Goal: Task Accomplishment & Management: Manage account settings

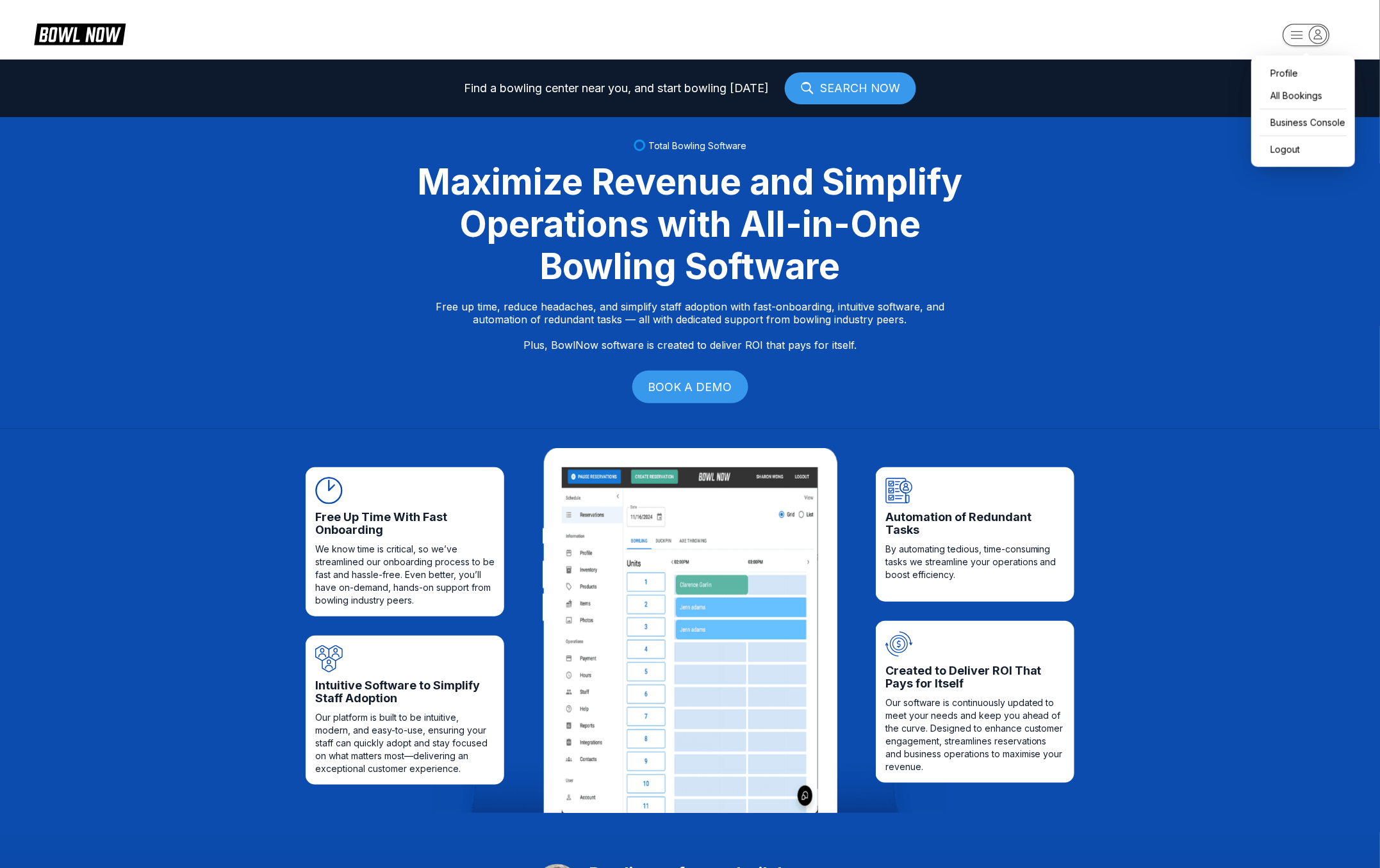
click at [1323, 32] on icon "button" at bounding box center [1318, 34] width 18 height 18
click at [1330, 111] on div "Business Console" at bounding box center [1303, 122] width 91 height 22
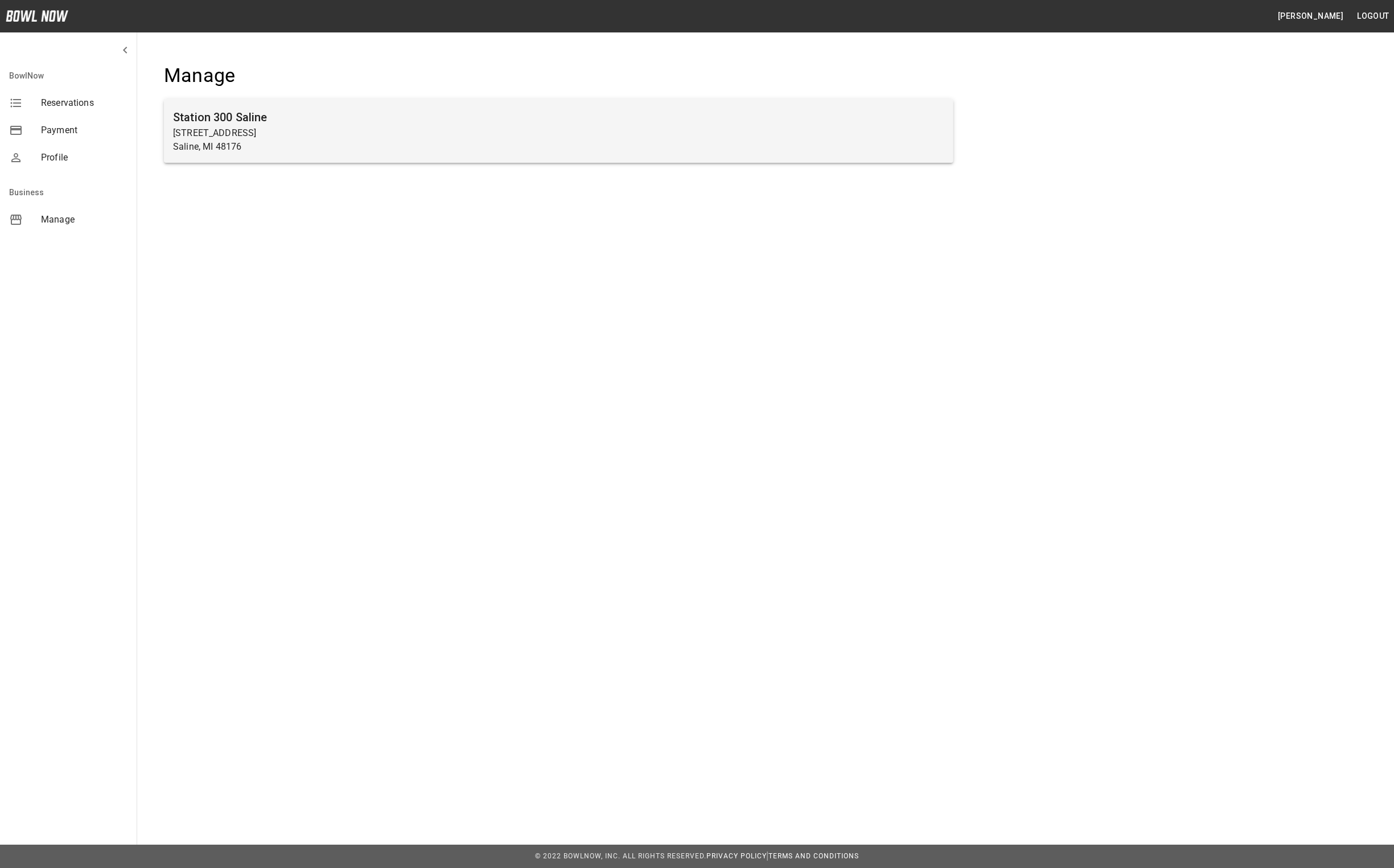
click at [308, 140] on p "Saline, MI 48176" at bounding box center [559, 146] width 771 height 14
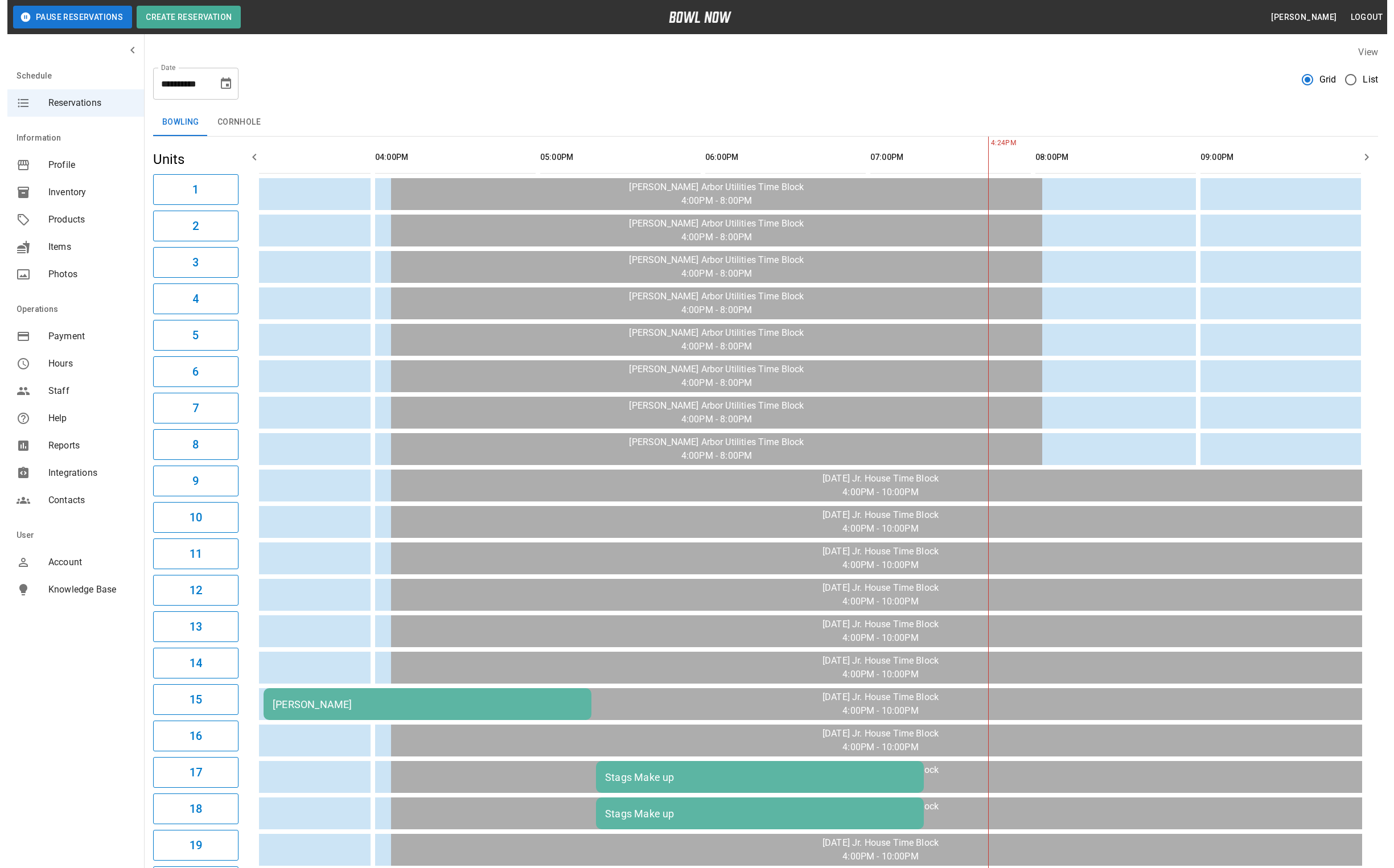
scroll to position [0, 551]
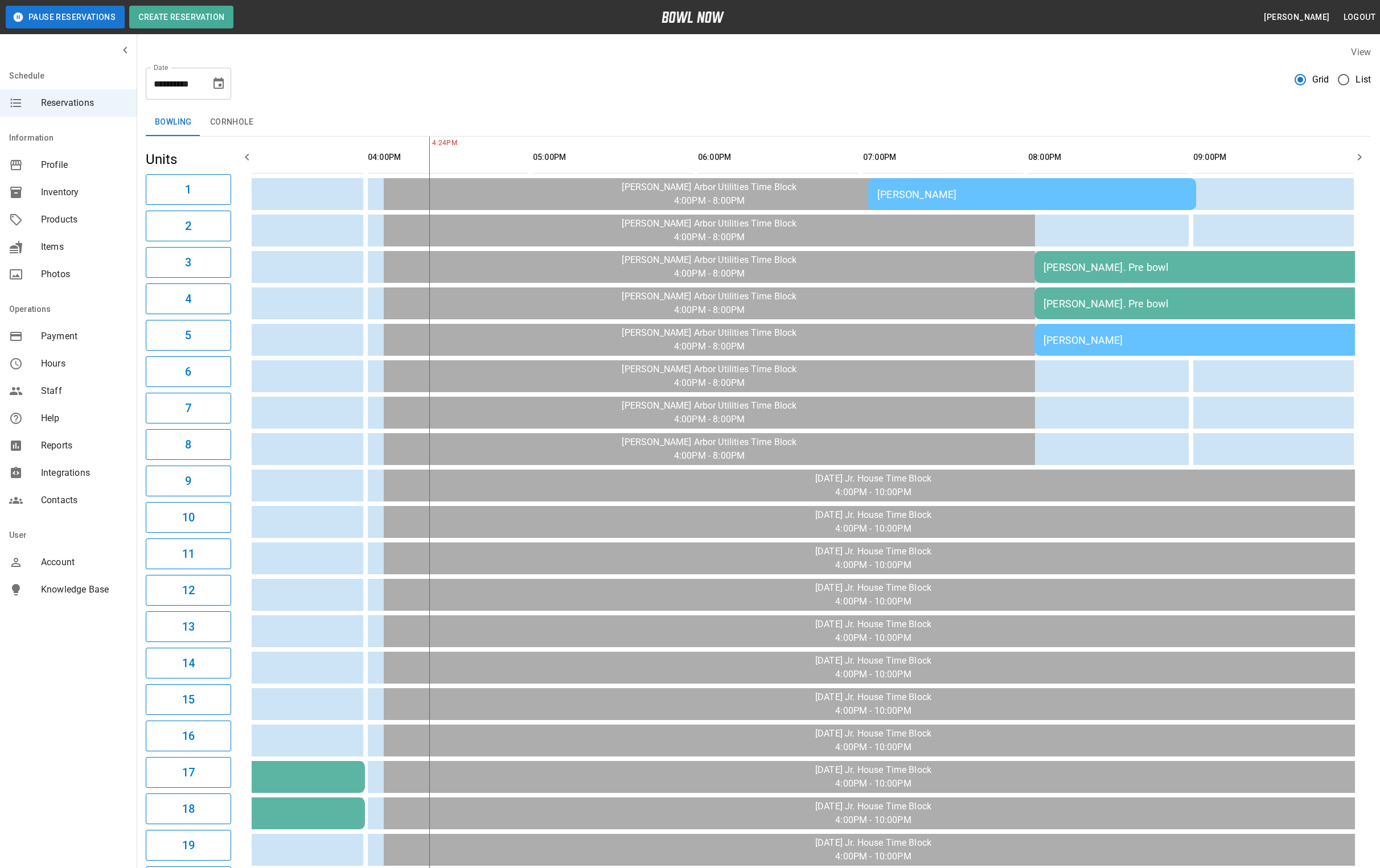
click at [919, 191] on div "[PERSON_NAME]" at bounding box center [1032, 194] width 310 height 12
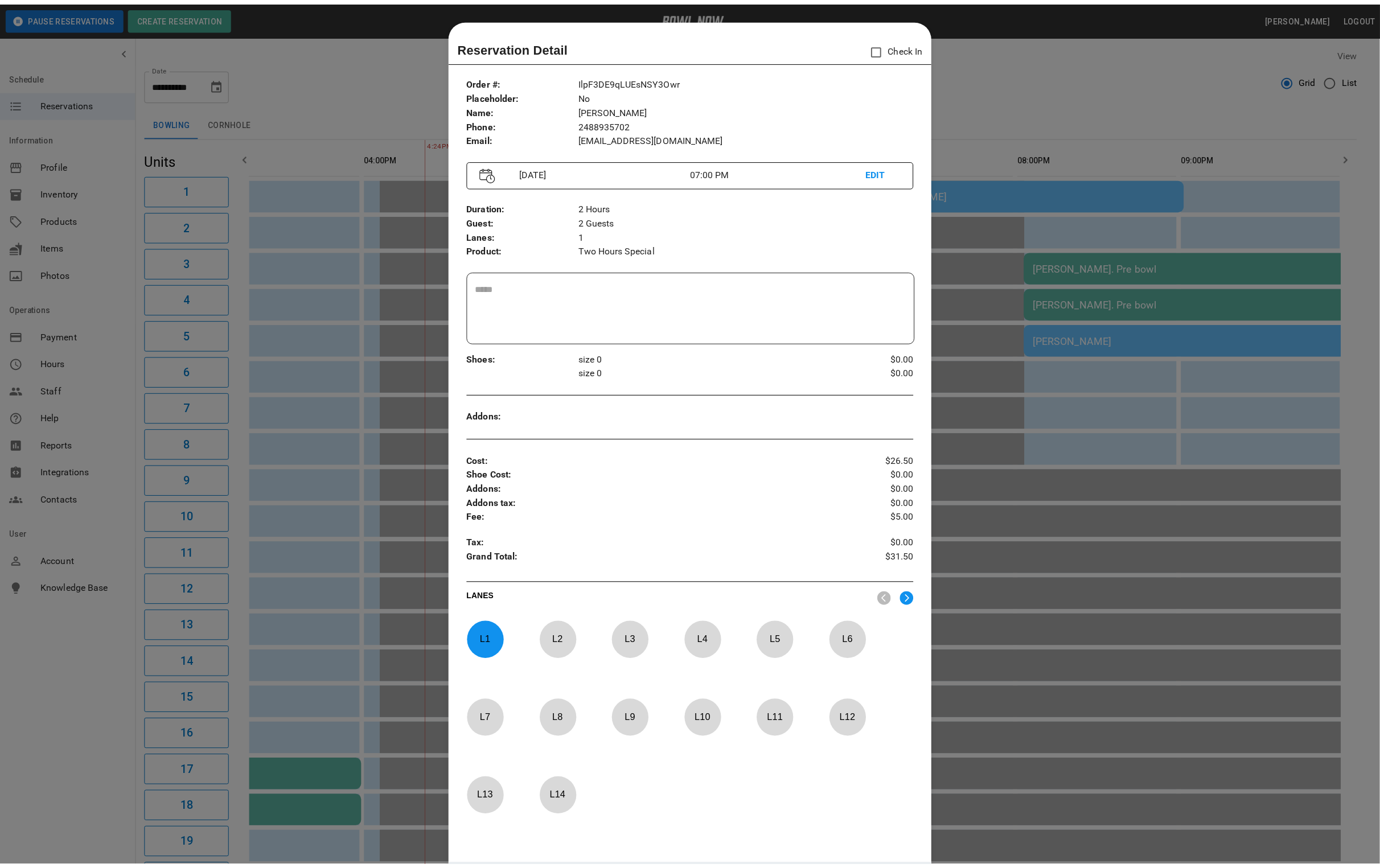
scroll to position [17, 0]
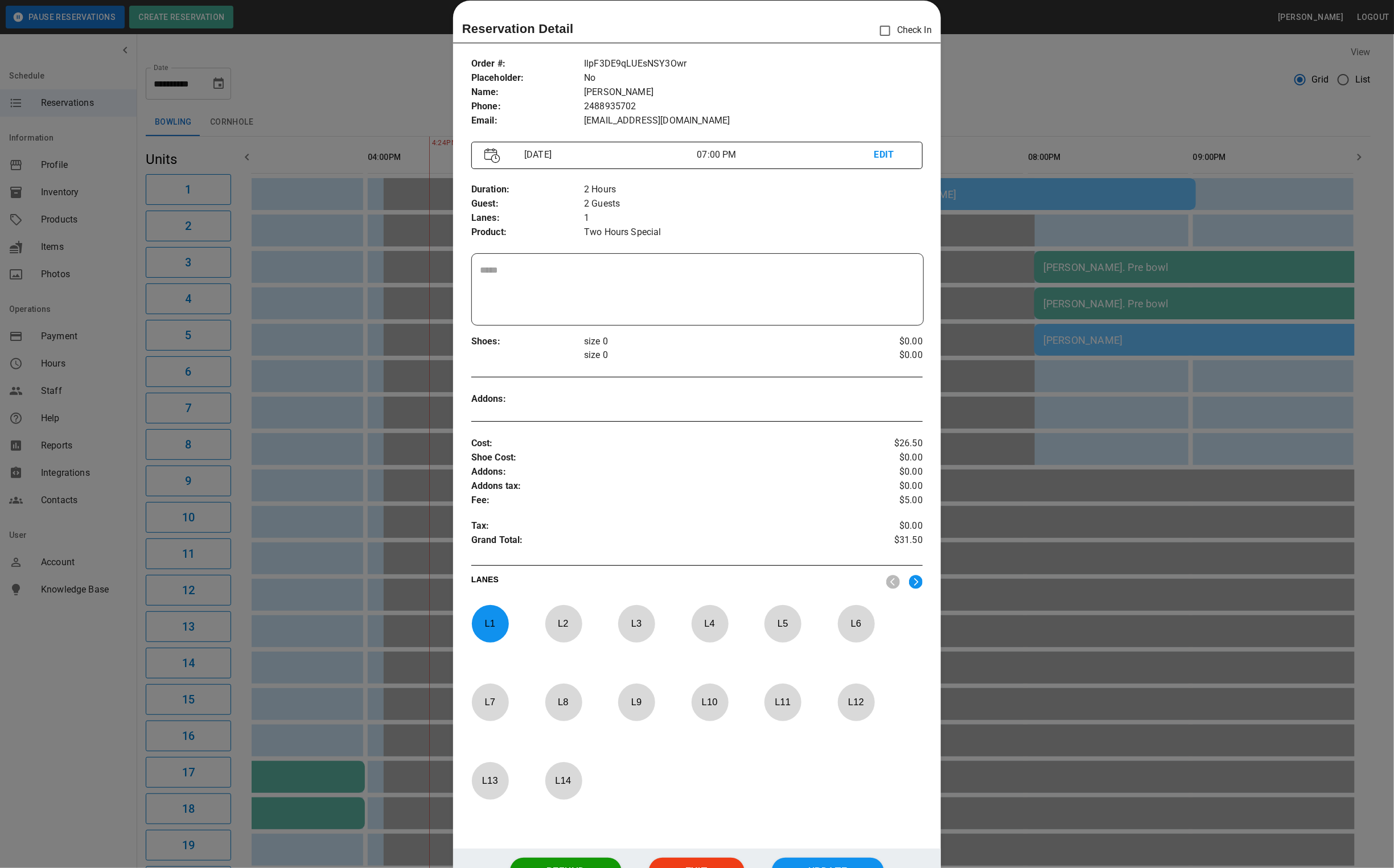
click at [1007, 89] on div at bounding box center [697, 434] width 1394 height 868
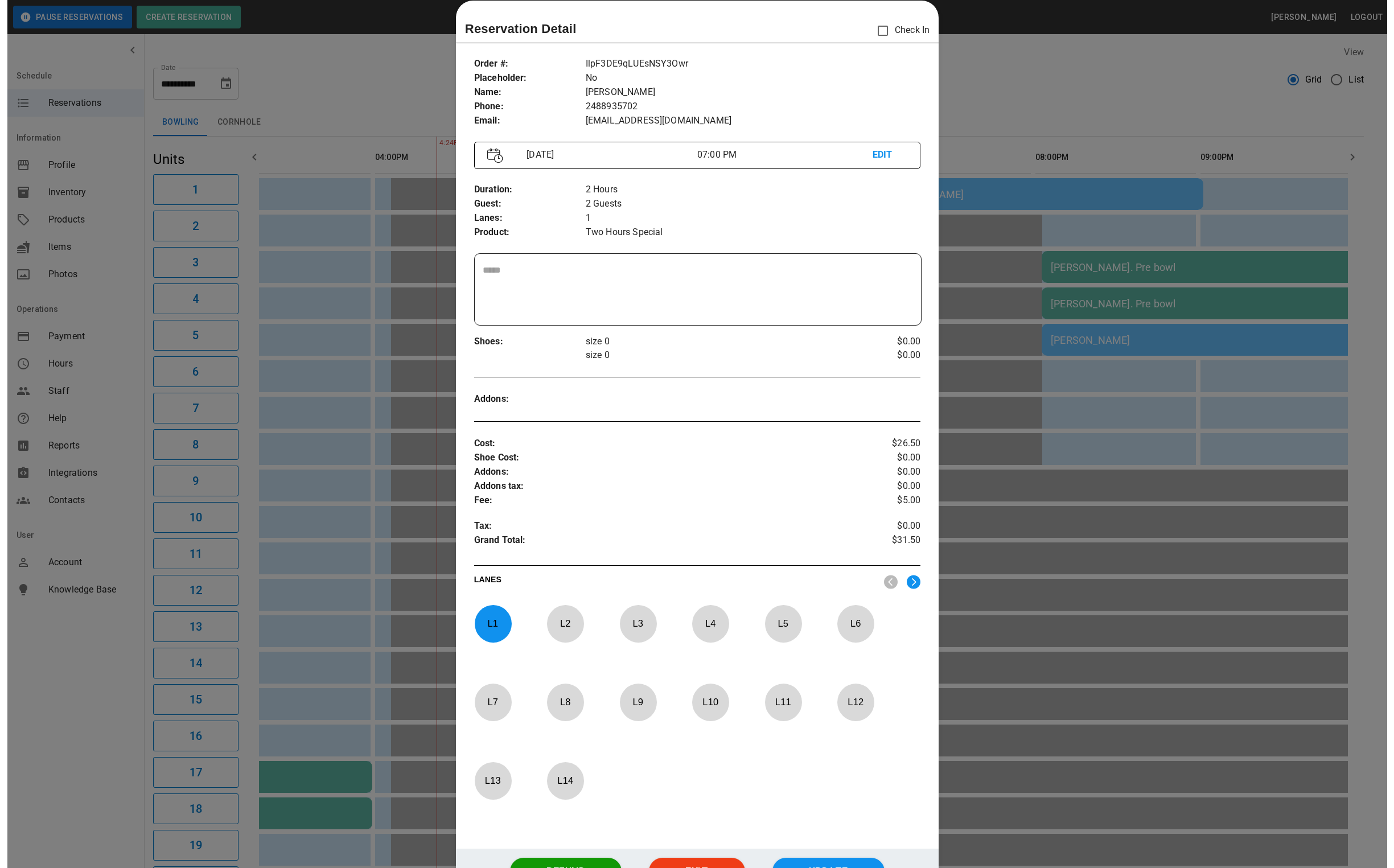
scroll to position [0, 537]
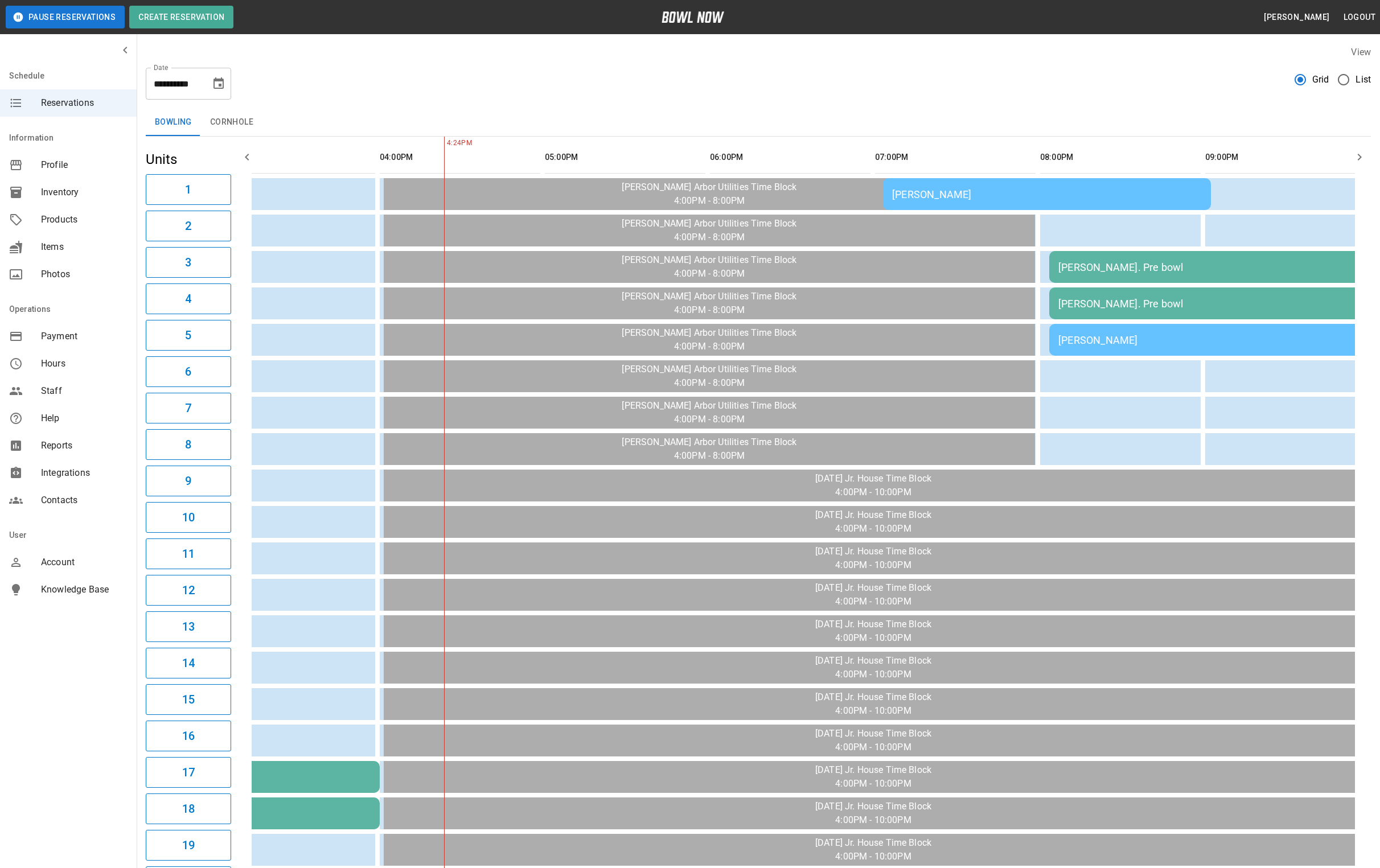
click at [949, 203] on td "[PERSON_NAME]" at bounding box center [1047, 194] width 328 height 32
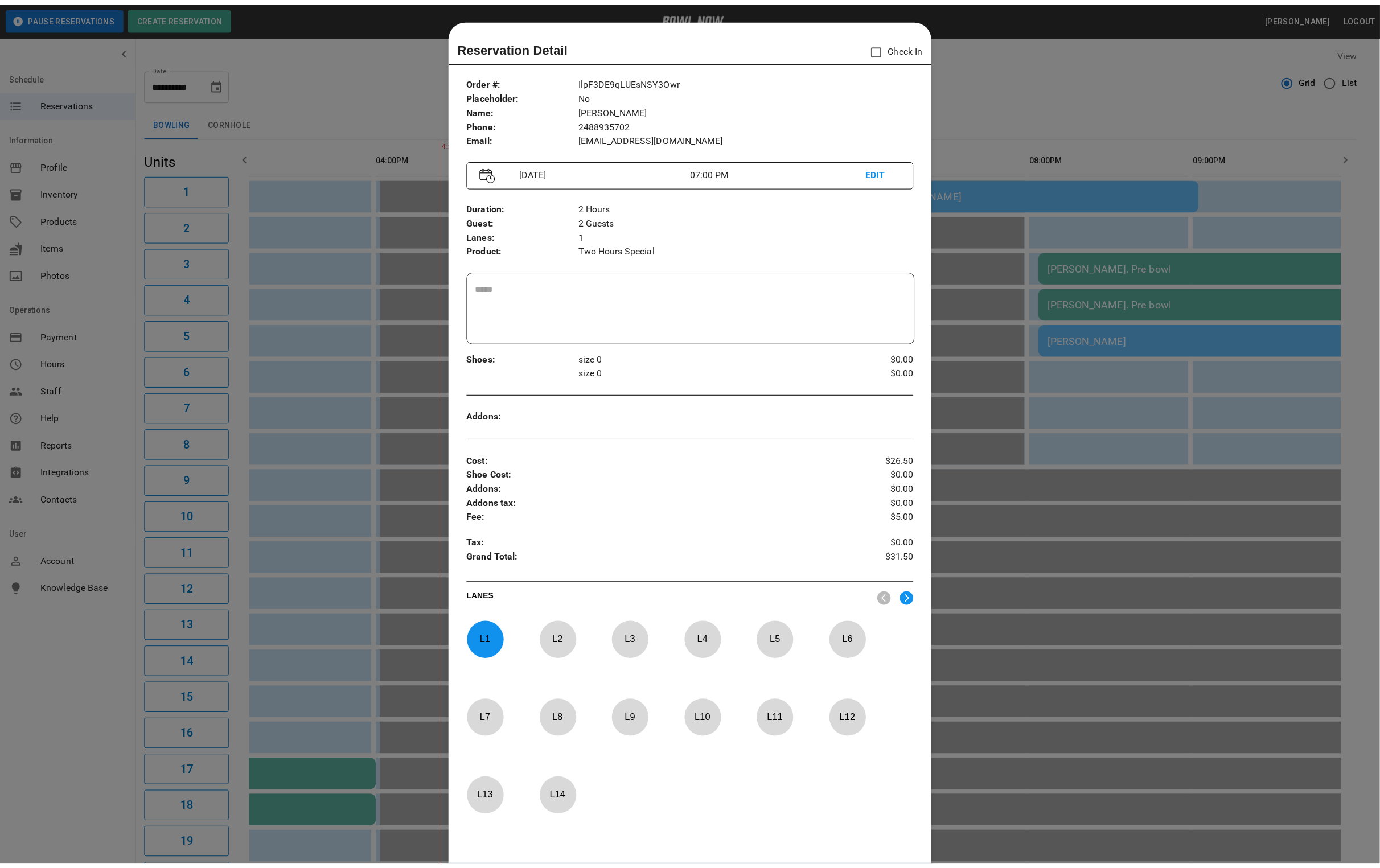
scroll to position [17, 0]
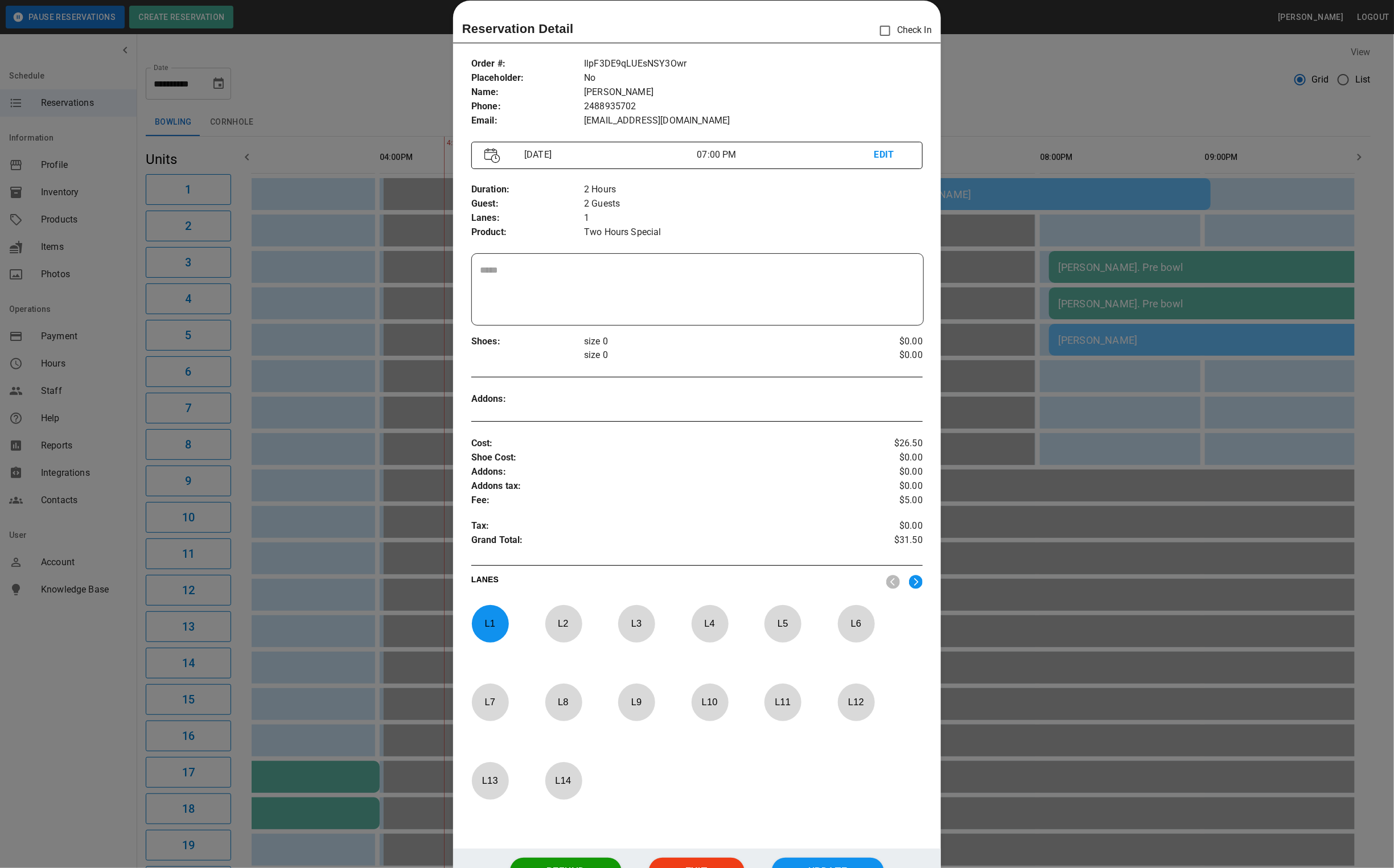
click at [966, 91] on div at bounding box center [697, 434] width 1394 height 868
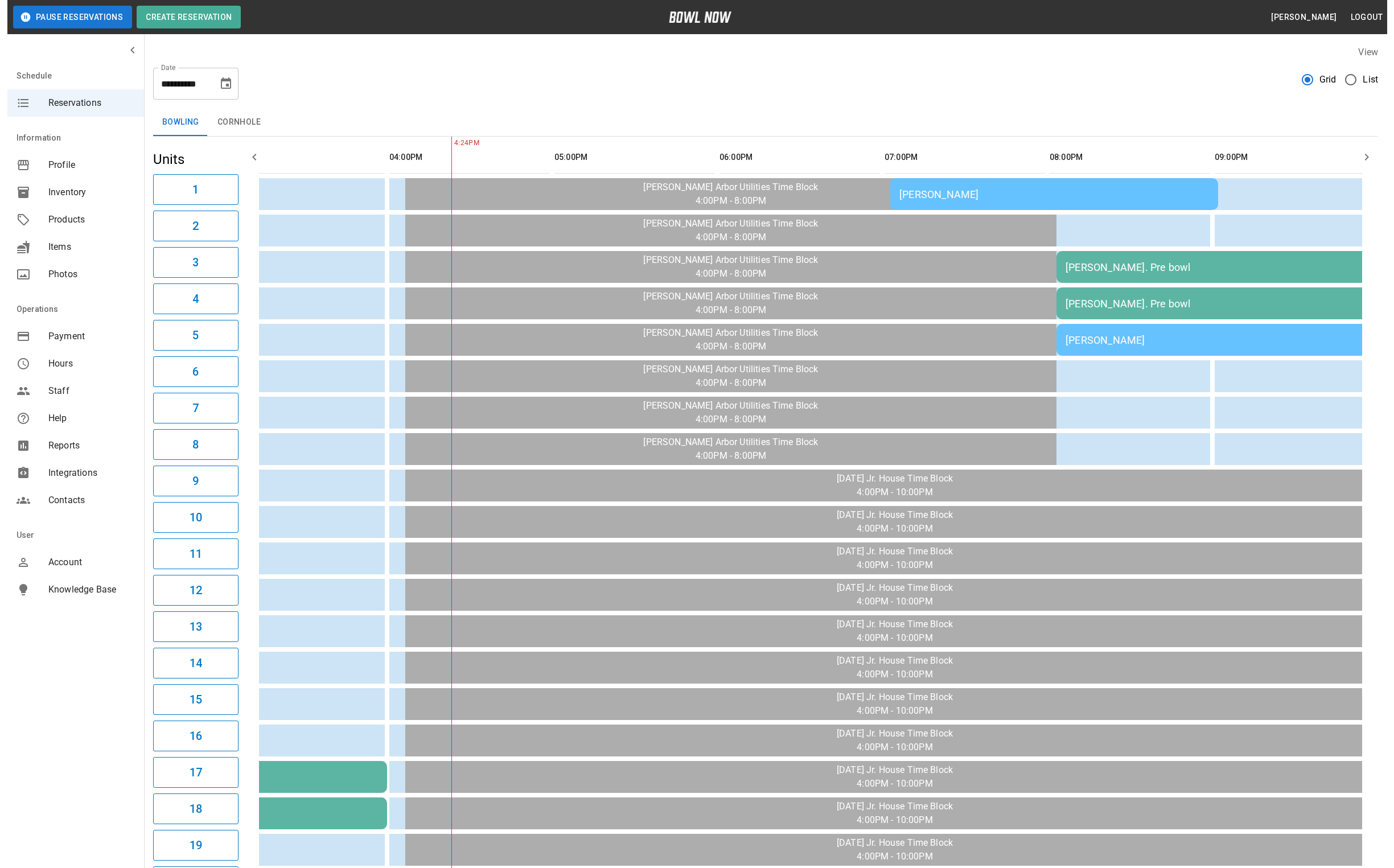
scroll to position [85, 0]
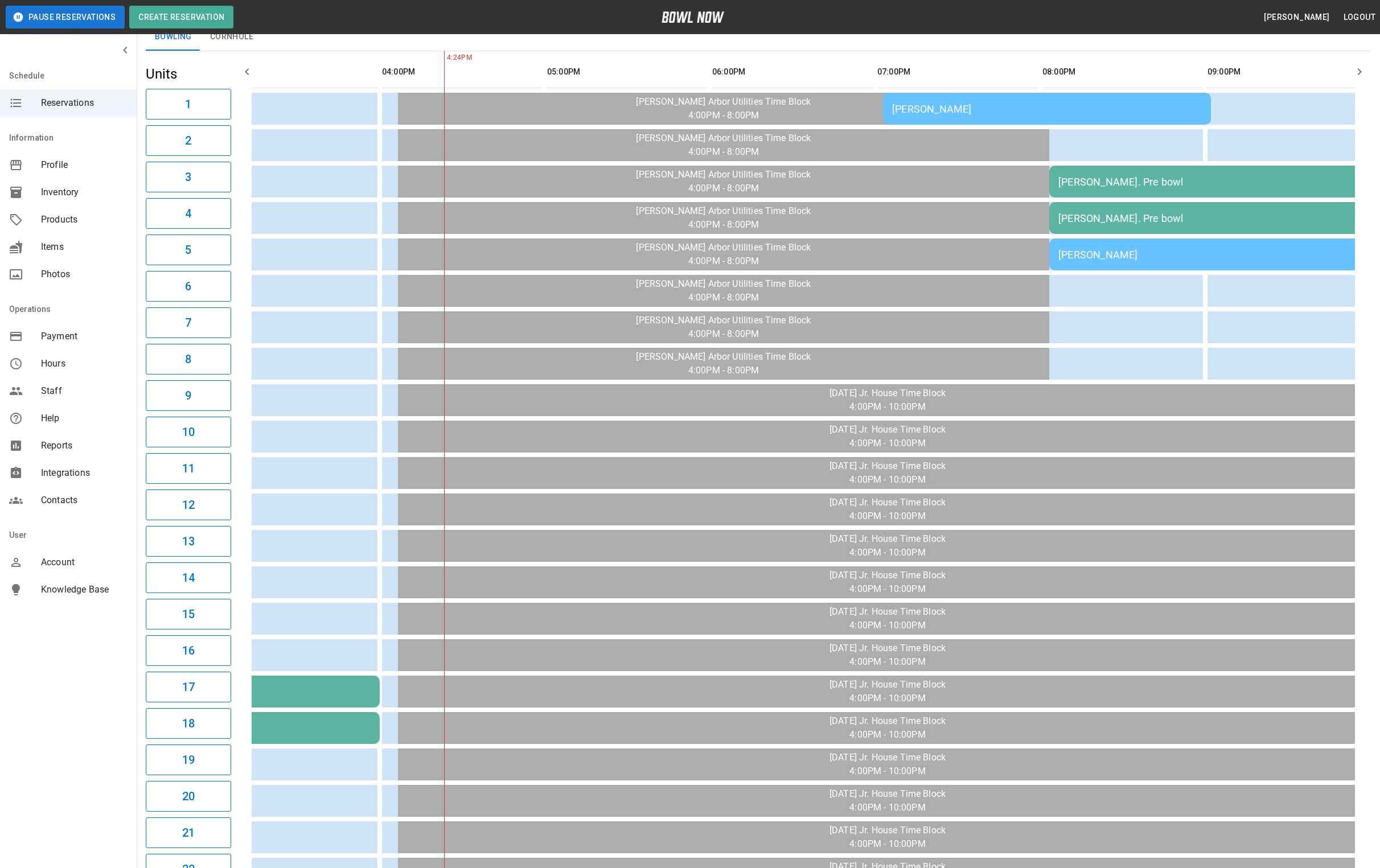
click at [1112, 188] on td "[PERSON_NAME]. Pre bowl" at bounding box center [1213, 181] width 328 height 32
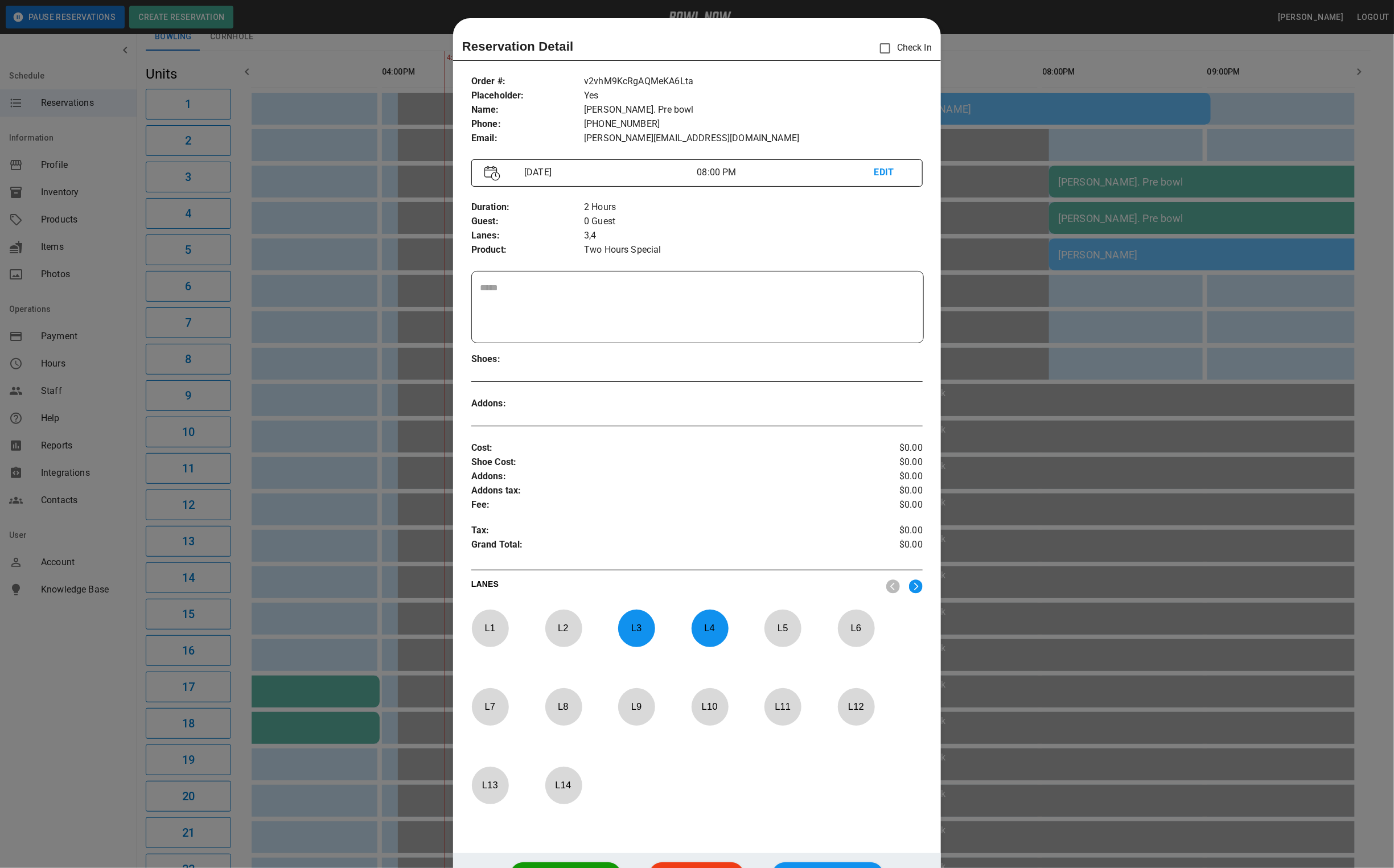
scroll to position [17, 0]
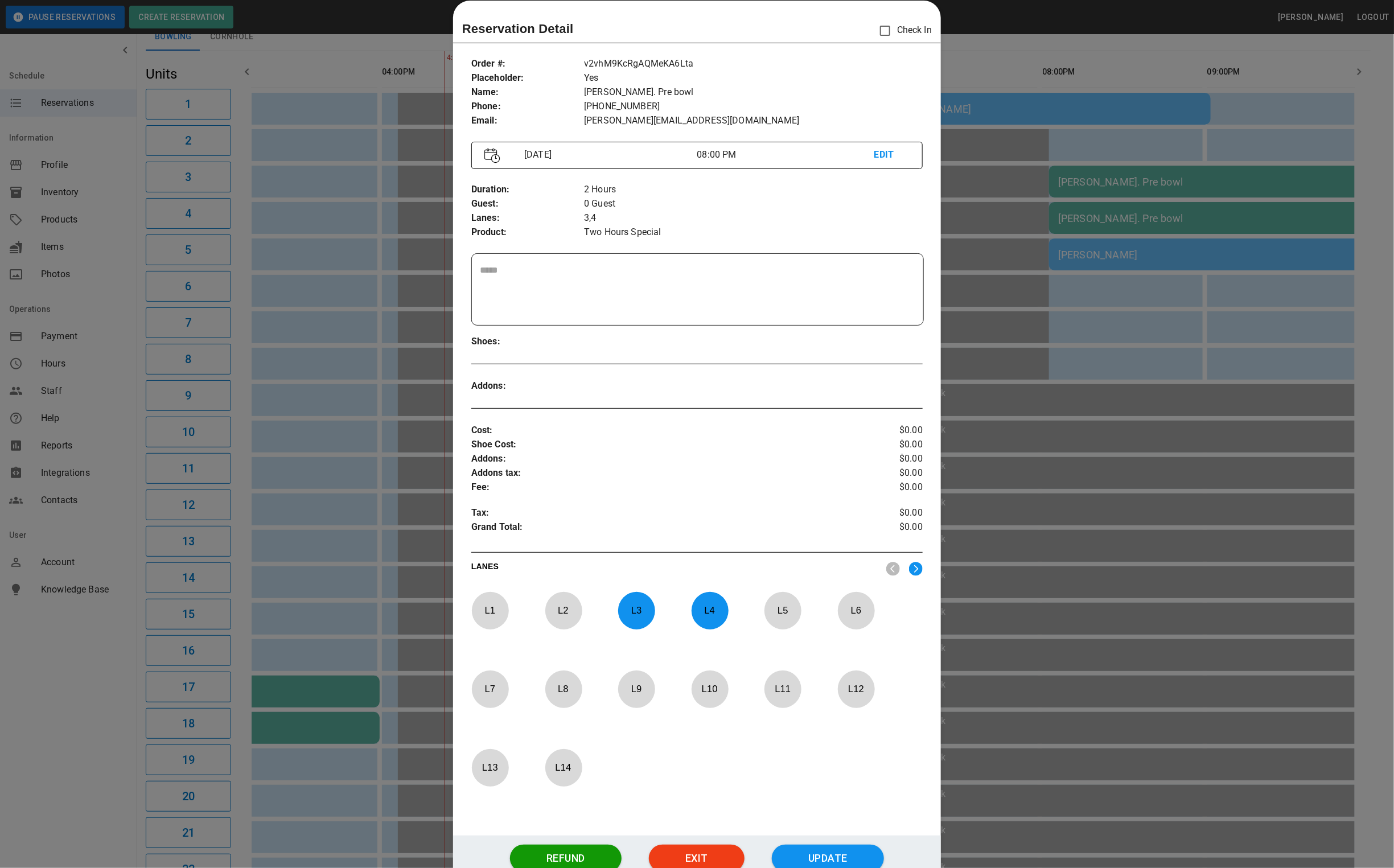
click at [632, 612] on p "L 3" at bounding box center [636, 610] width 38 height 27
drag, startPoint x: 716, startPoint y: 609, endPoint x: 631, endPoint y: 660, distance: 99.1
click at [716, 609] on p "L 4" at bounding box center [710, 610] width 38 height 27
click at [471, 693] on p "L 7" at bounding box center [490, 689] width 38 height 27
drag, startPoint x: 559, startPoint y: 688, endPoint x: 583, endPoint y: 684, distance: 24.3
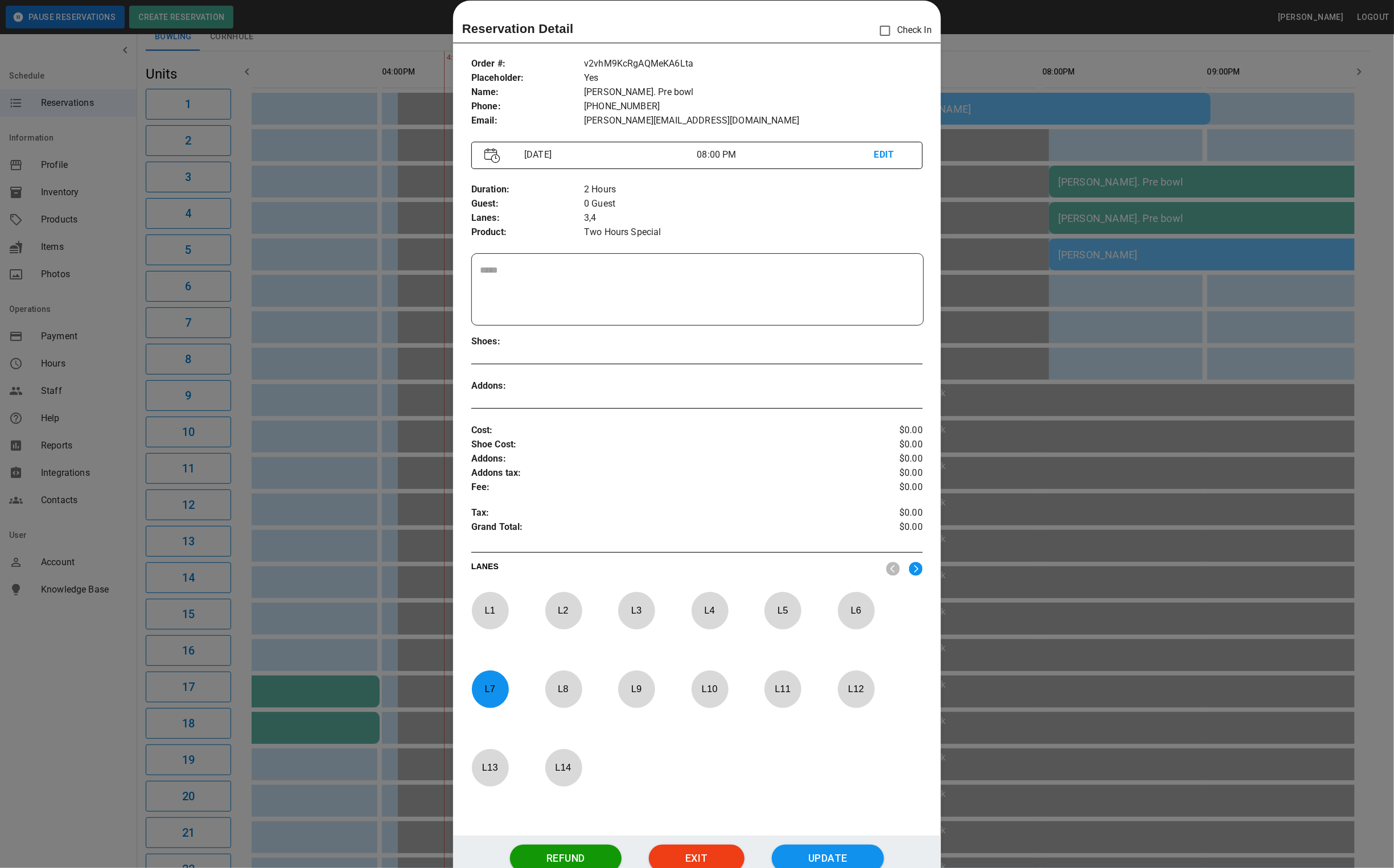
click at [559, 688] on p "L 8" at bounding box center [563, 689] width 38 height 27
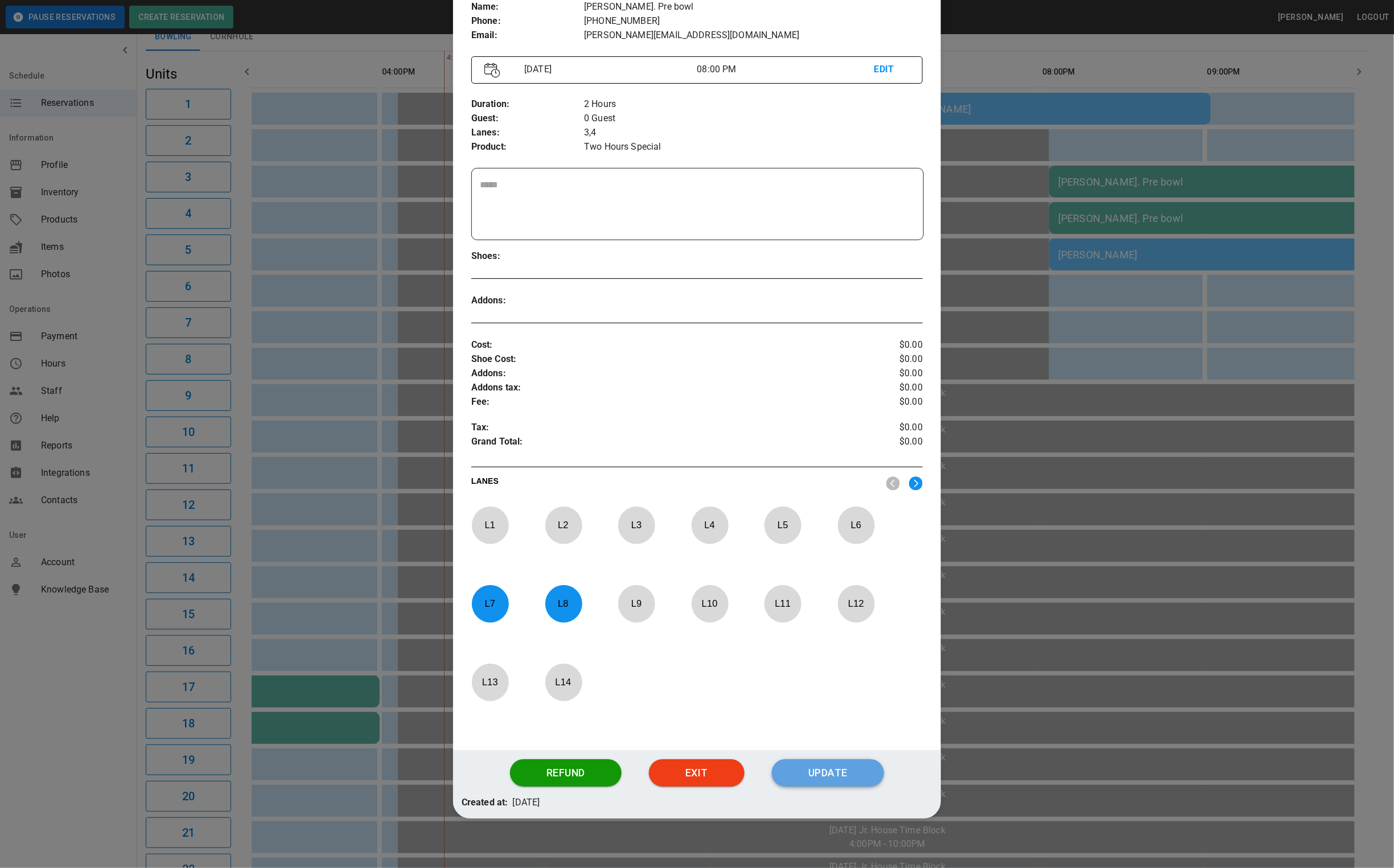
click at [798, 777] on button "Update" at bounding box center [828, 772] width 112 height 27
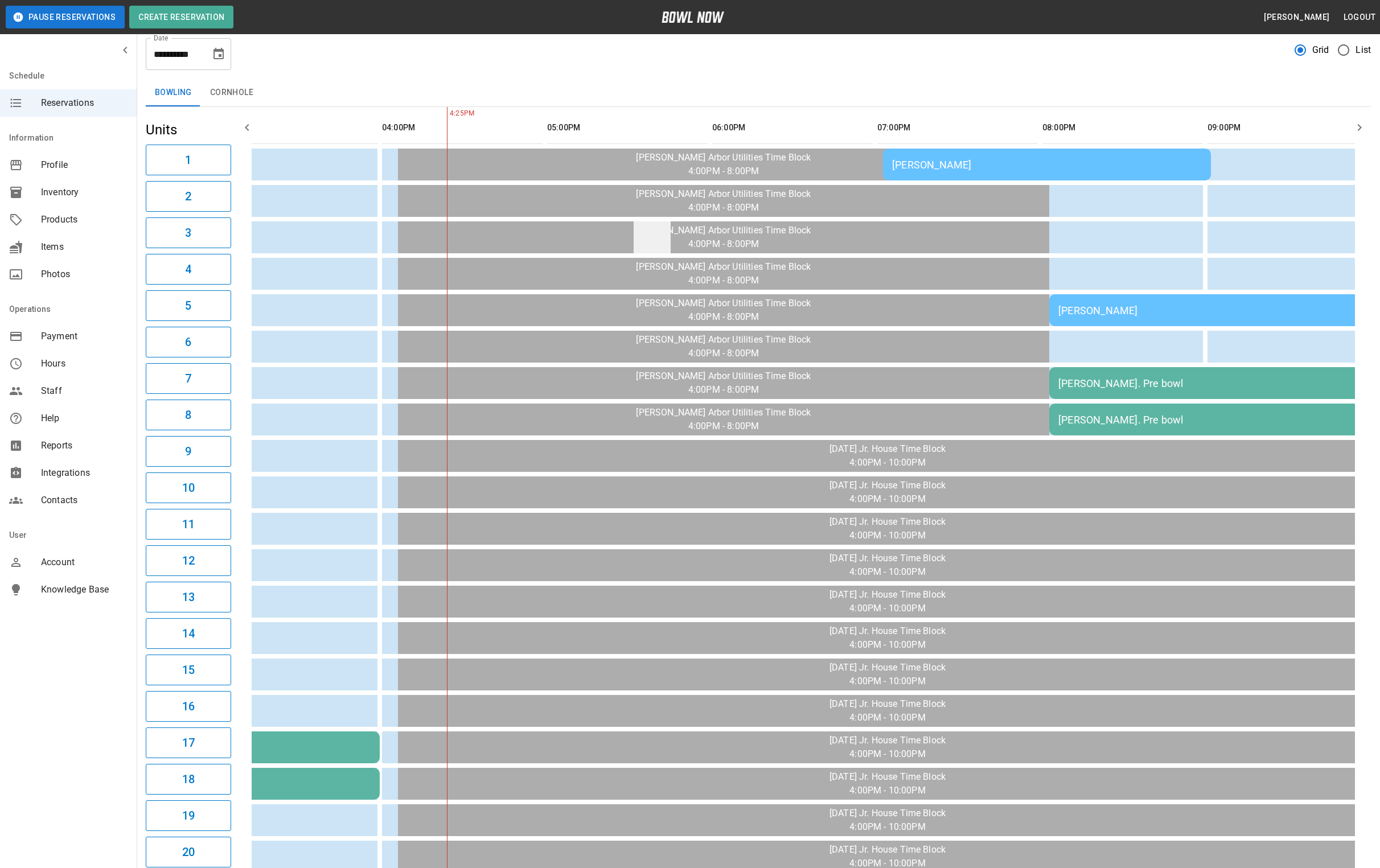
scroll to position [0, 0]
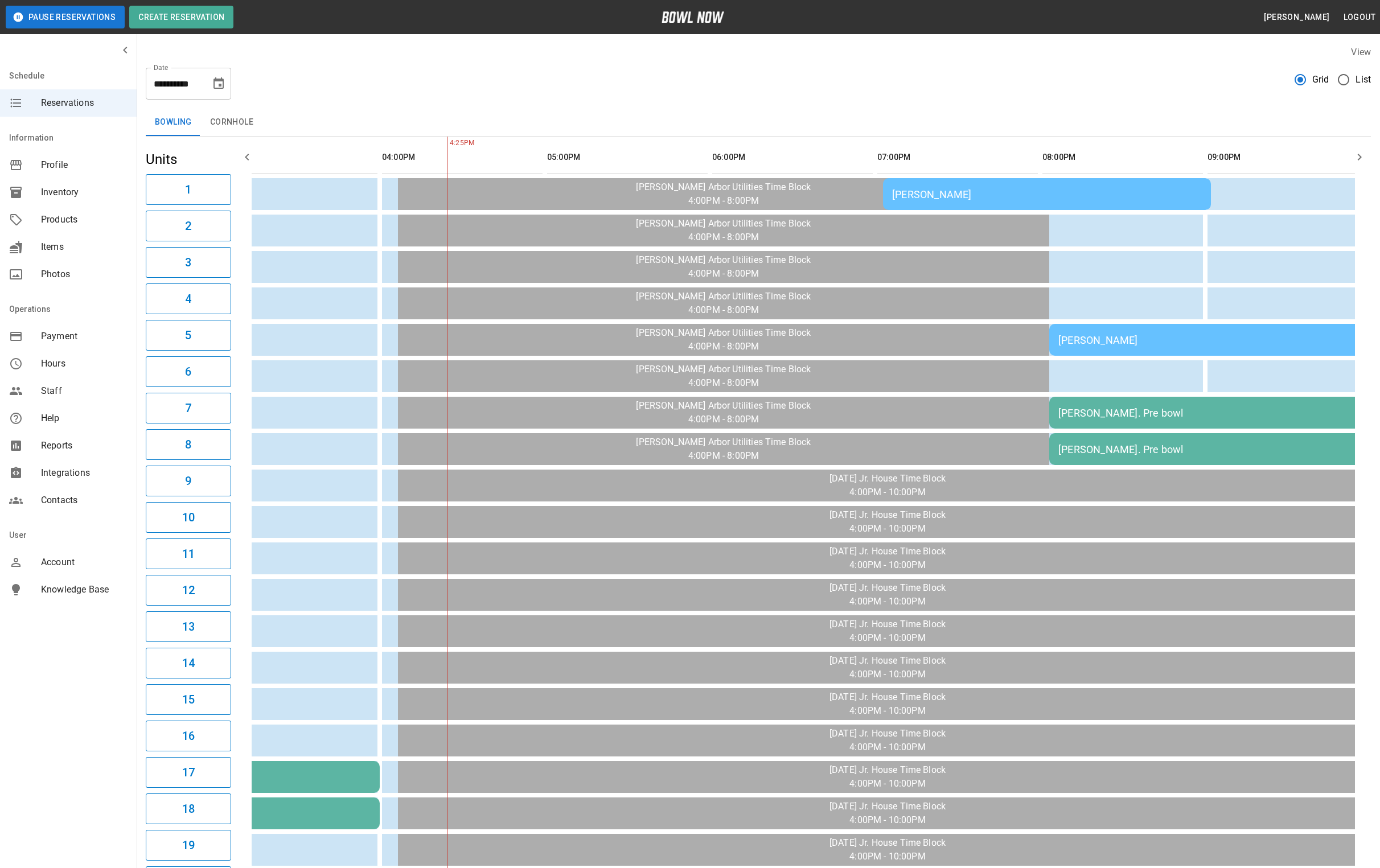
click at [75, 163] on span "Profile" at bounding box center [84, 165] width 86 height 14
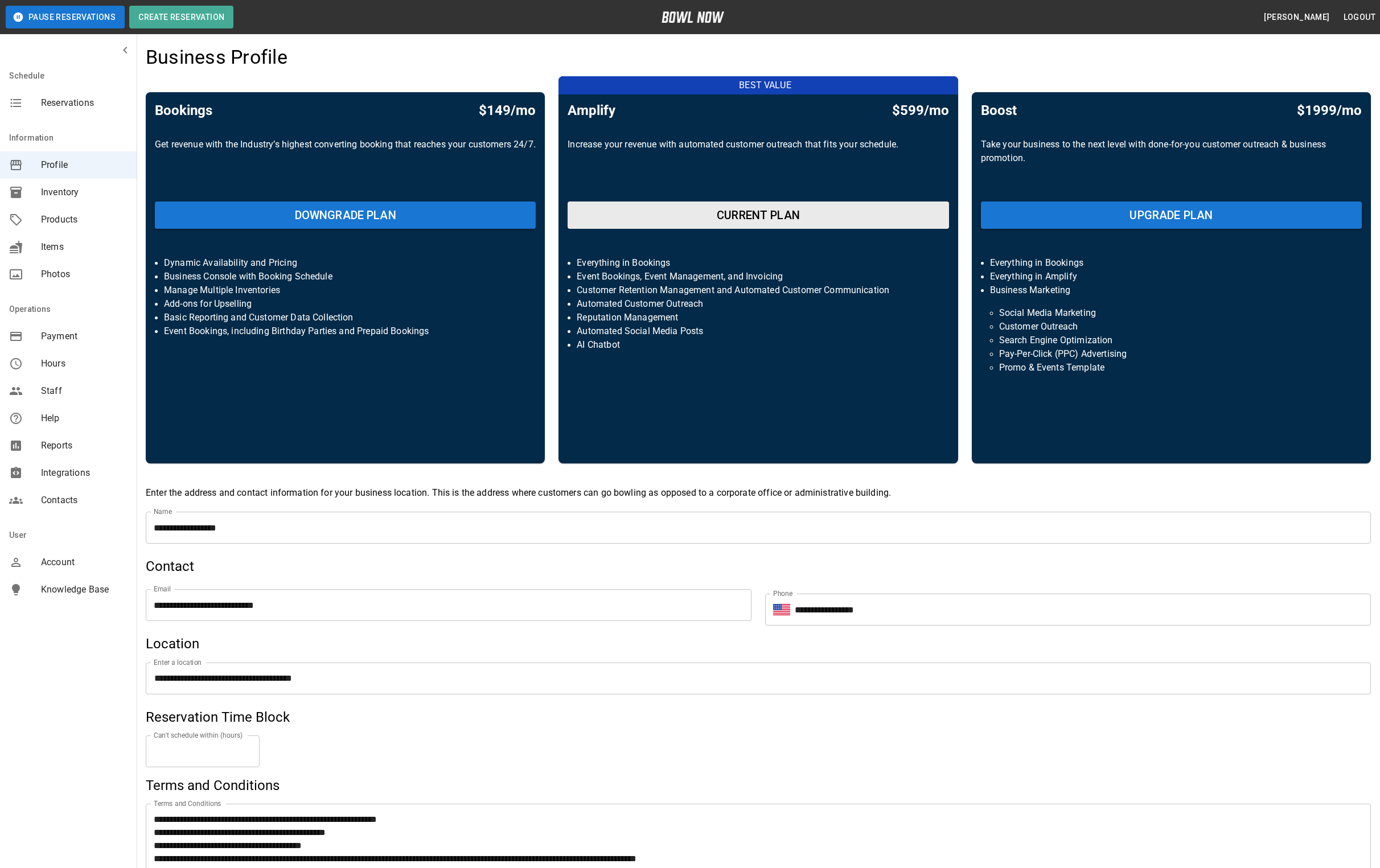
click at [41, 191] on span "Inventory" at bounding box center [84, 192] width 86 height 14
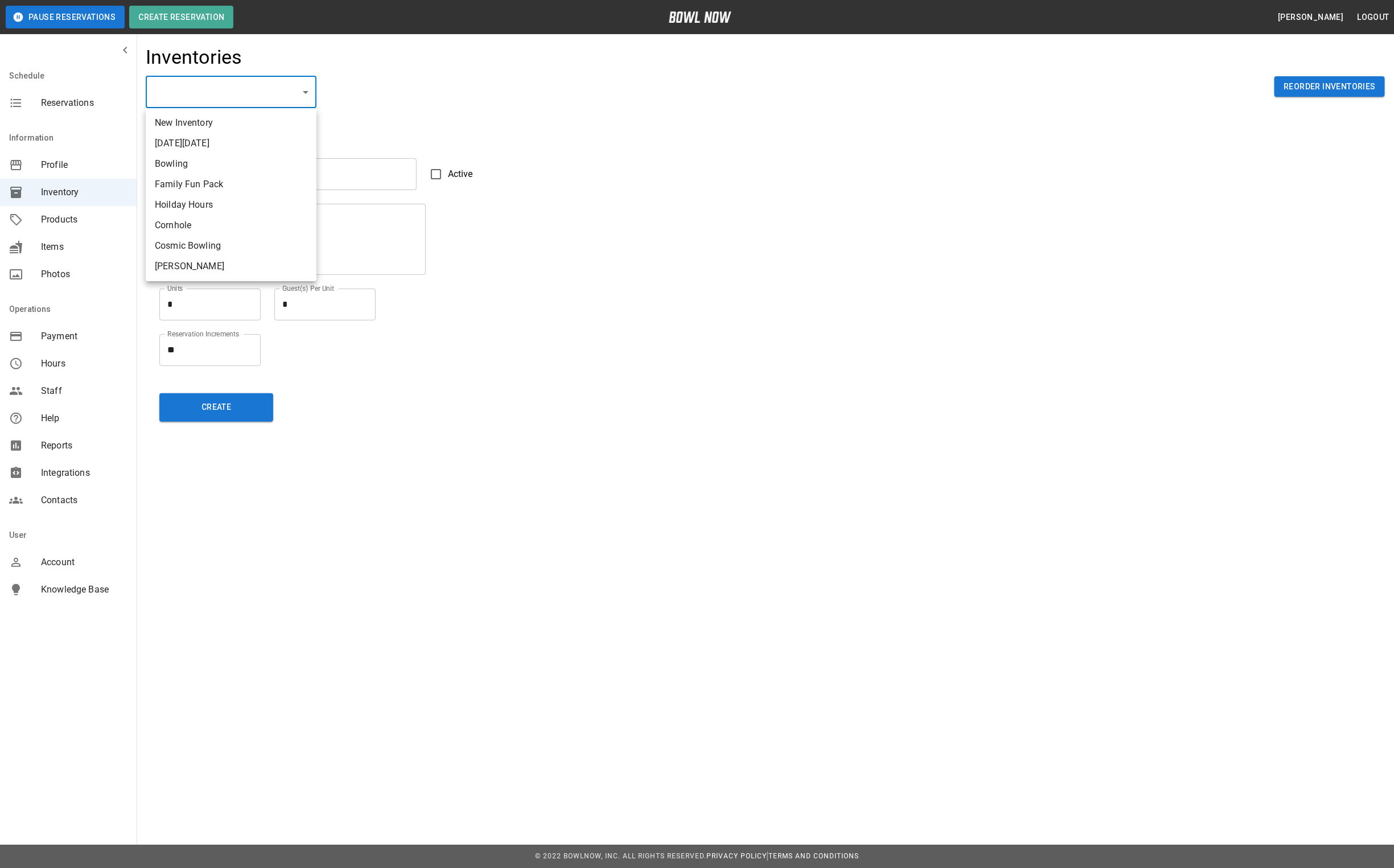
drag, startPoint x: 217, startPoint y: 164, endPoint x: 226, endPoint y: 169, distance: 10.3
click at [217, 164] on li "Bowling" at bounding box center [231, 164] width 171 height 20
type input "**********"
type input "*******"
type textarea "**"
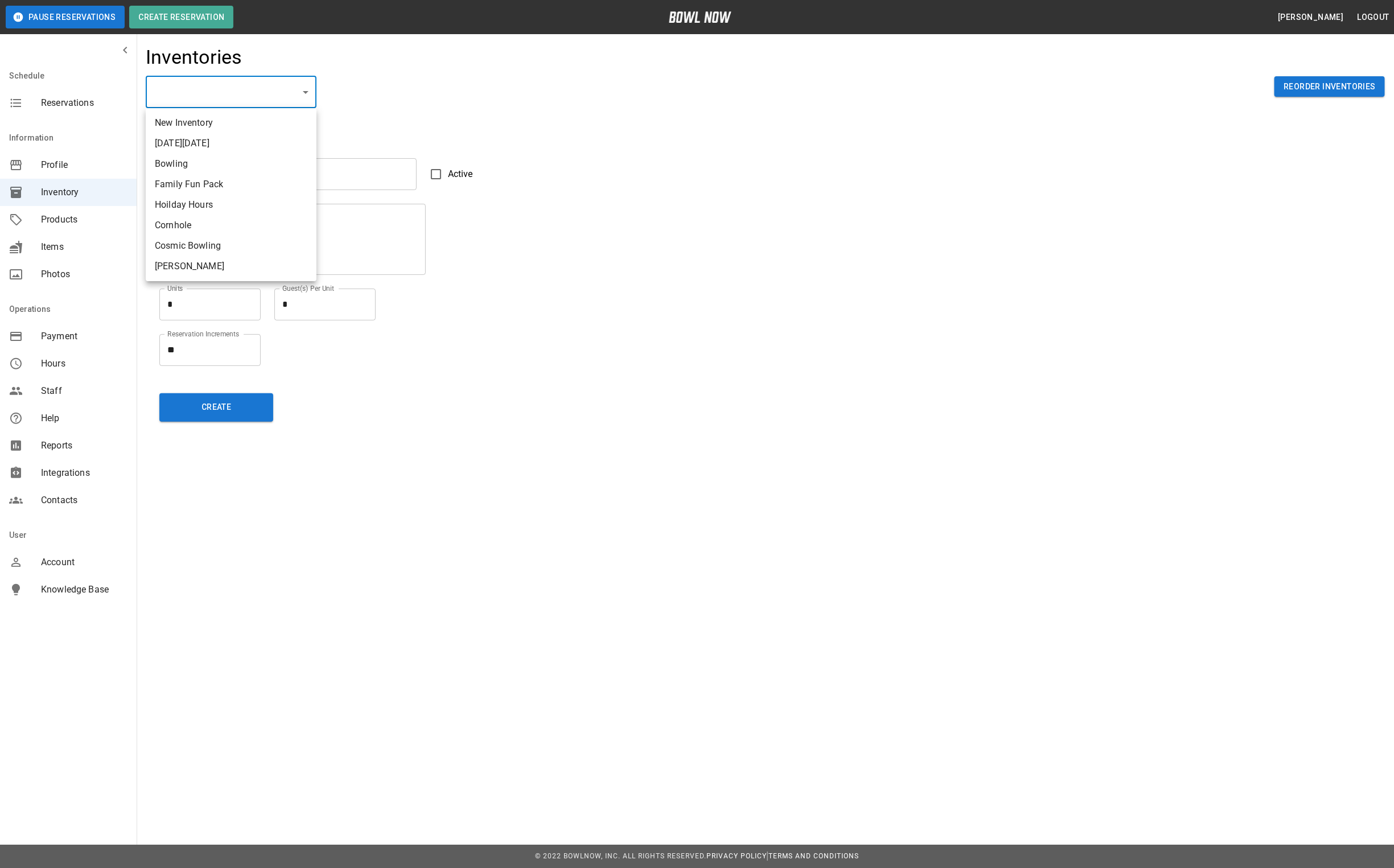
type textarea "*"
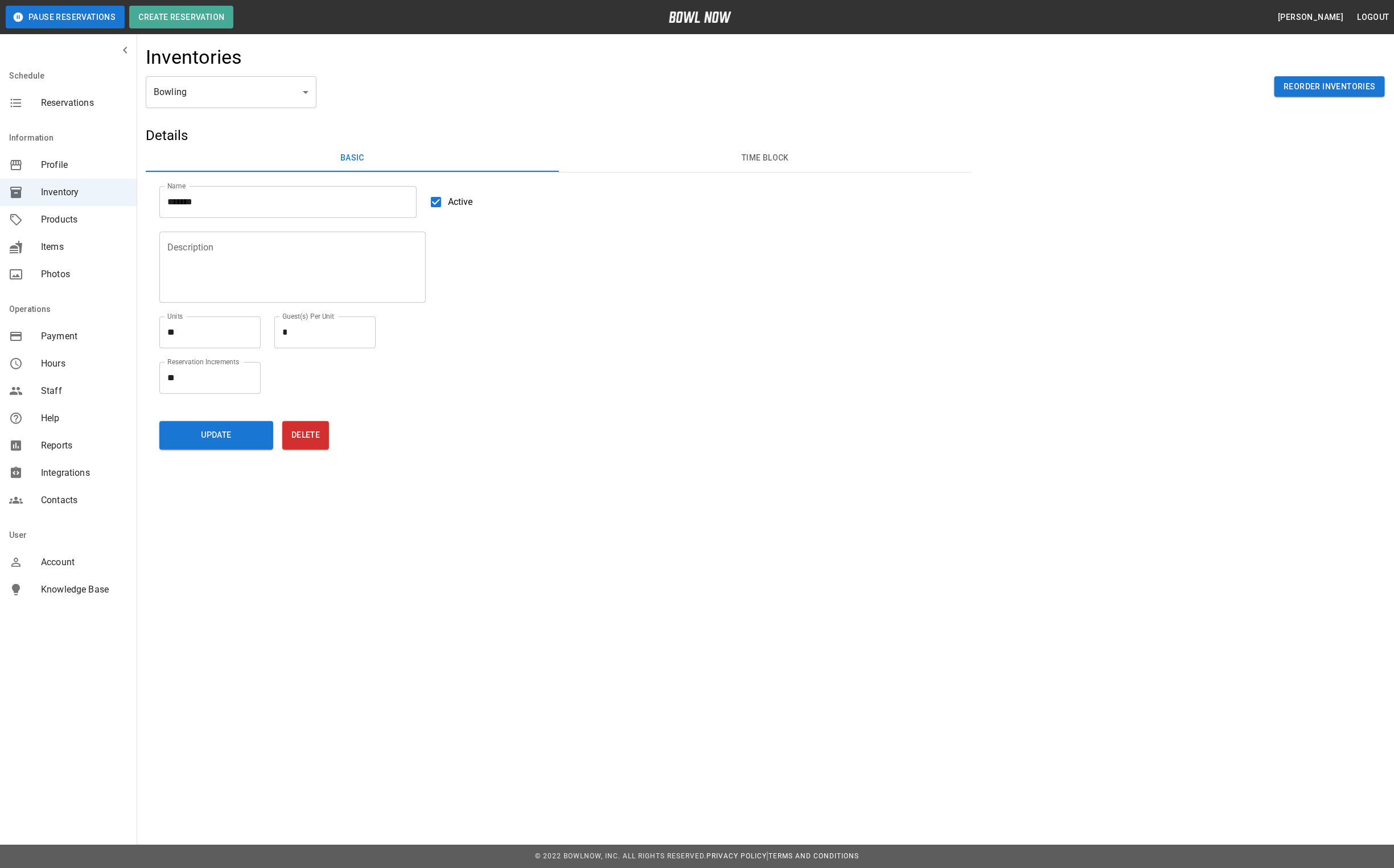
drag, startPoint x: 858, startPoint y: 176, endPoint x: 820, endPoint y: 154, distance: 43.9
click at [856, 175] on div "Name ******* Name Active" at bounding box center [552, 195] width 813 height 46
click at [813, 152] on button "Time Block" at bounding box center [766, 158] width 413 height 27
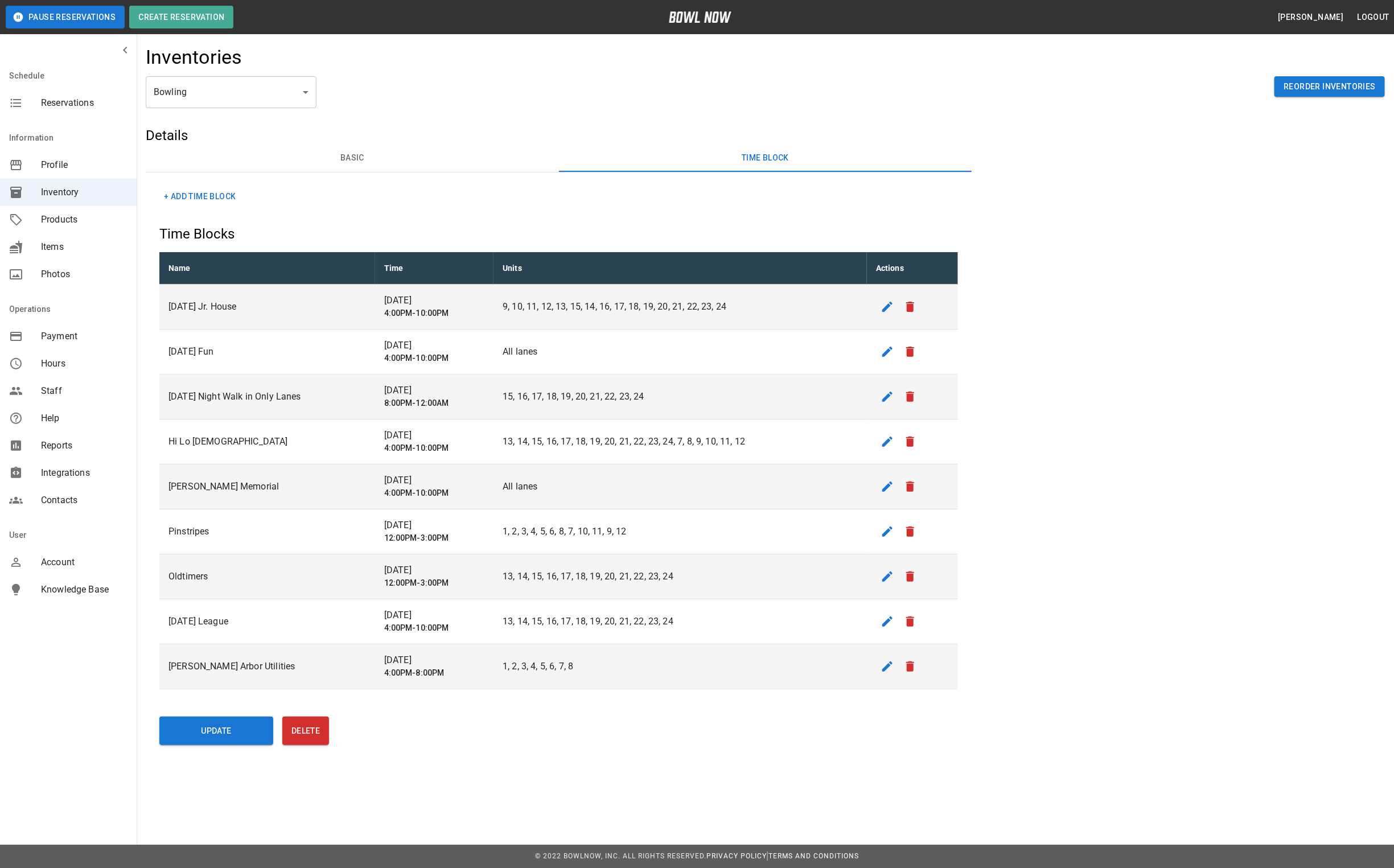
click at [67, 94] on div "Reservations" at bounding box center [68, 103] width 136 height 27
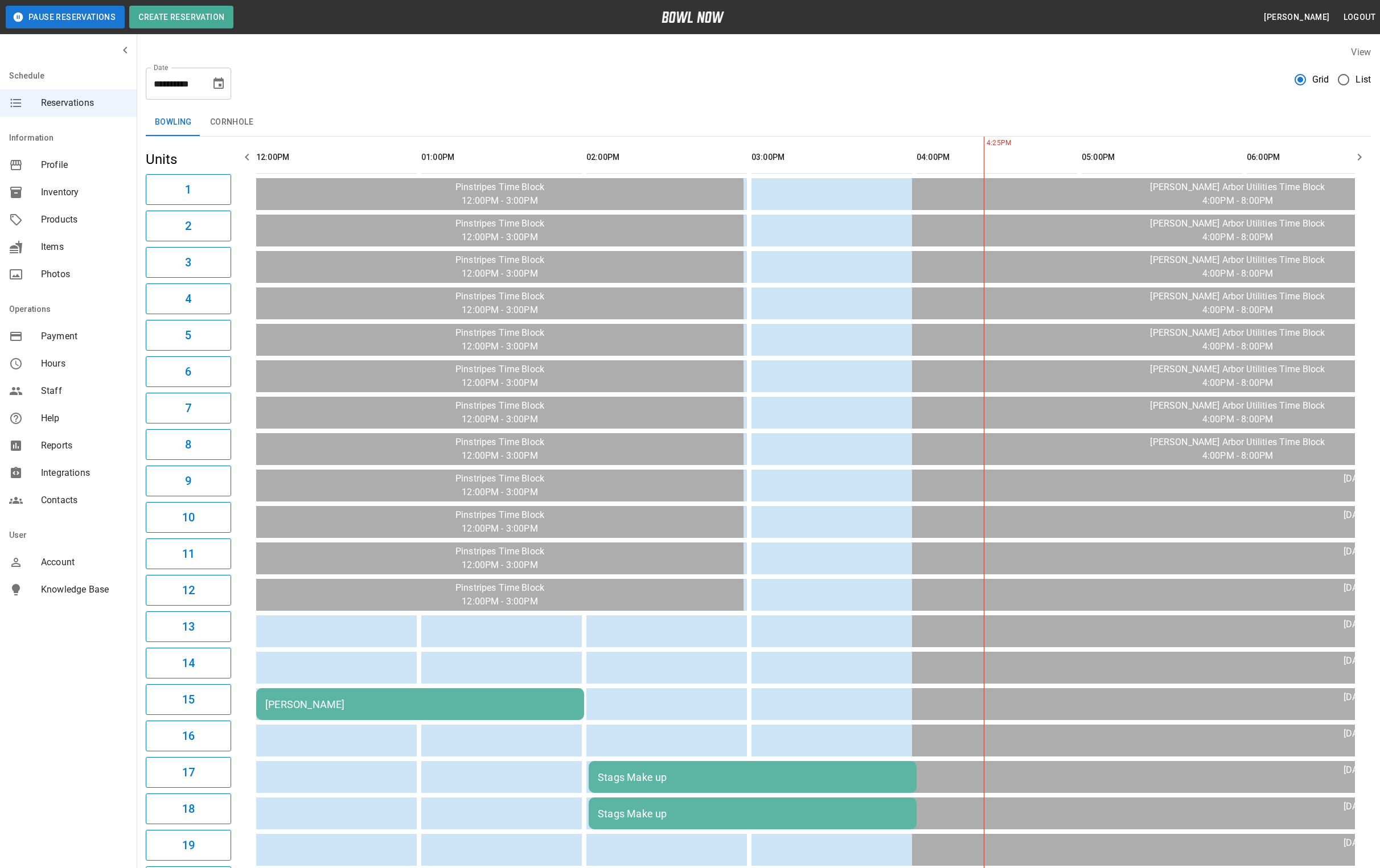
scroll to position [0, 551]
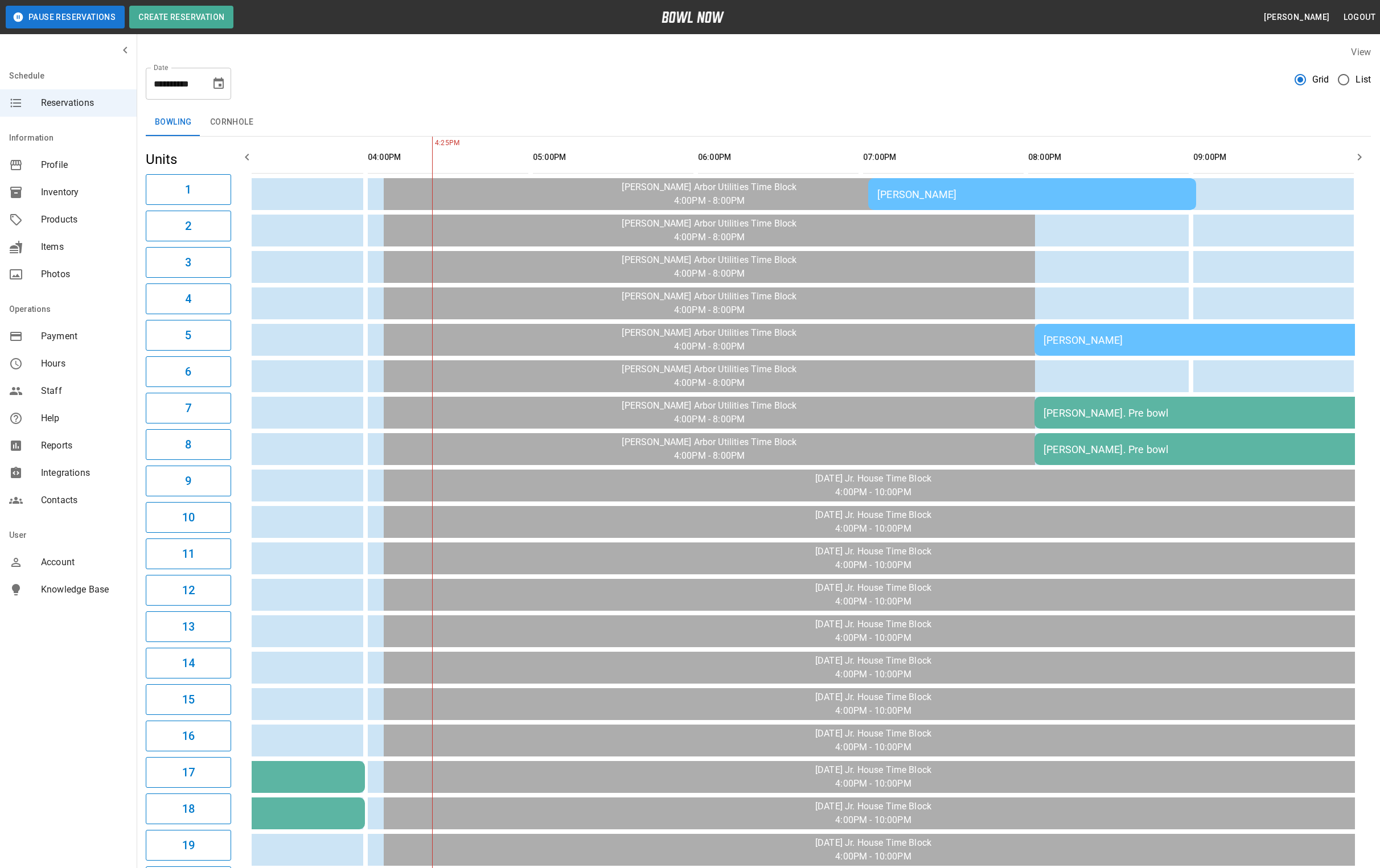
click at [244, 152] on icon "button" at bounding box center [247, 157] width 14 height 14
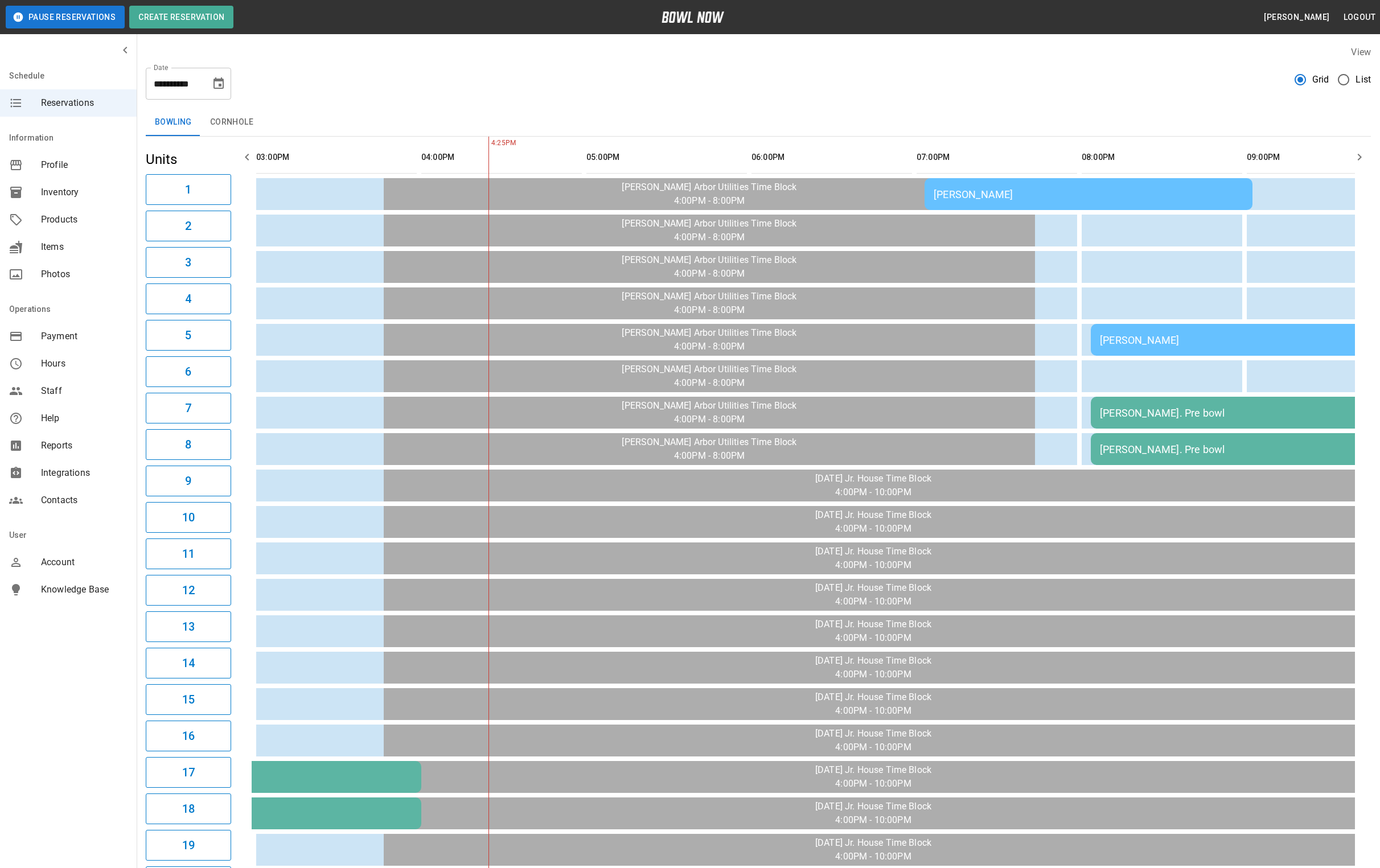
scroll to position [0, 495]
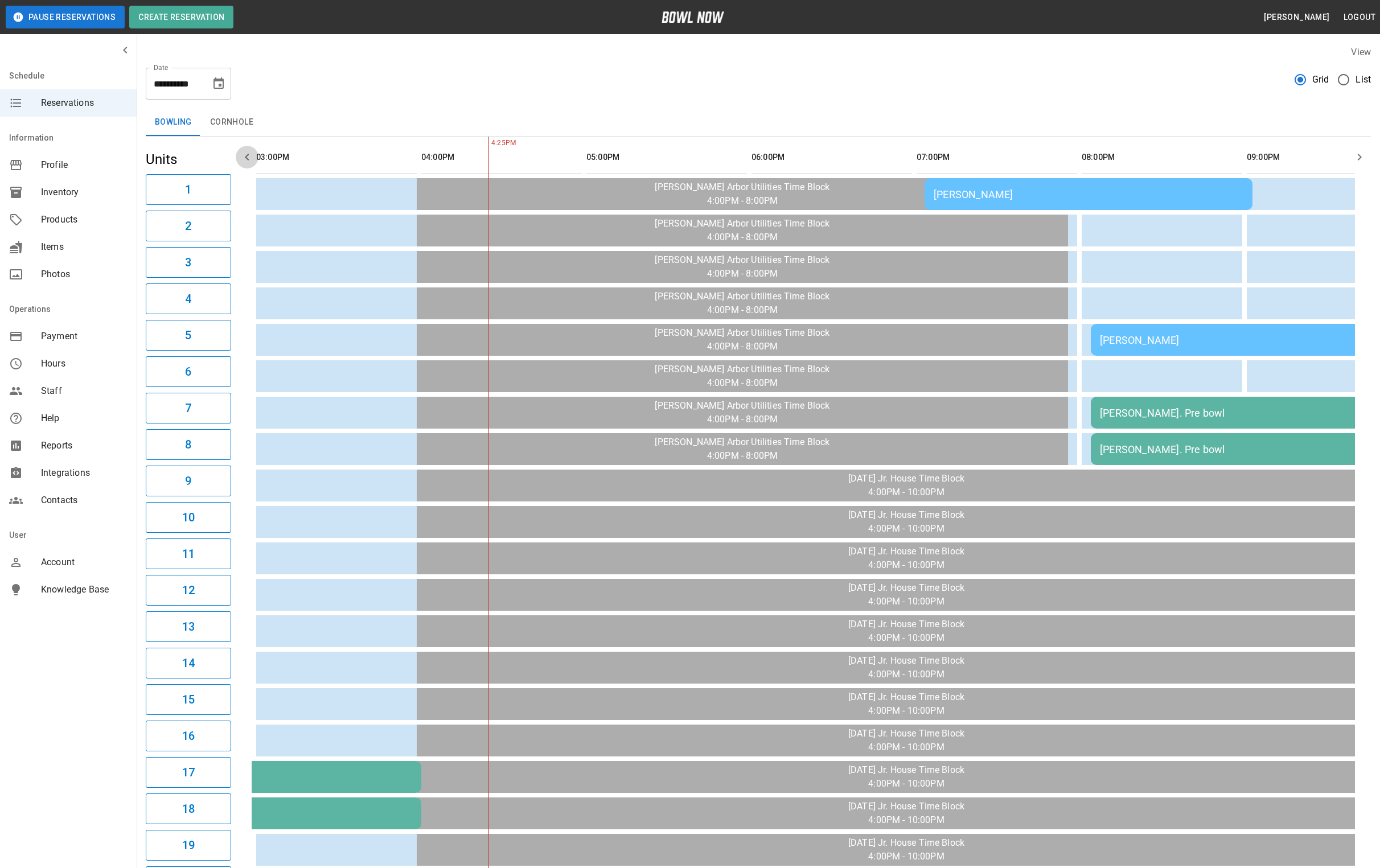
click at [244, 152] on icon "button" at bounding box center [247, 157] width 14 height 14
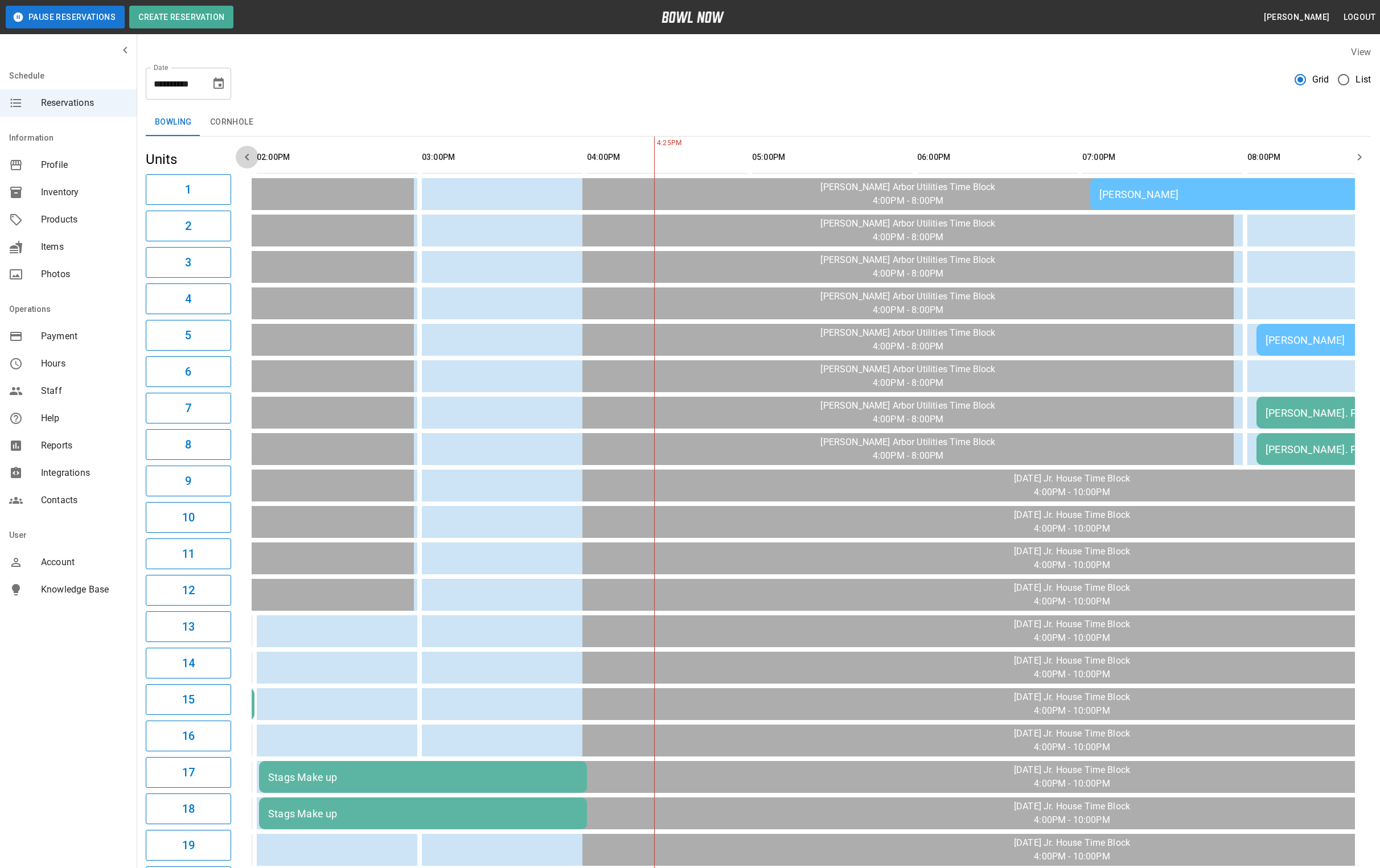
click at [244, 152] on icon "button" at bounding box center [247, 157] width 14 height 14
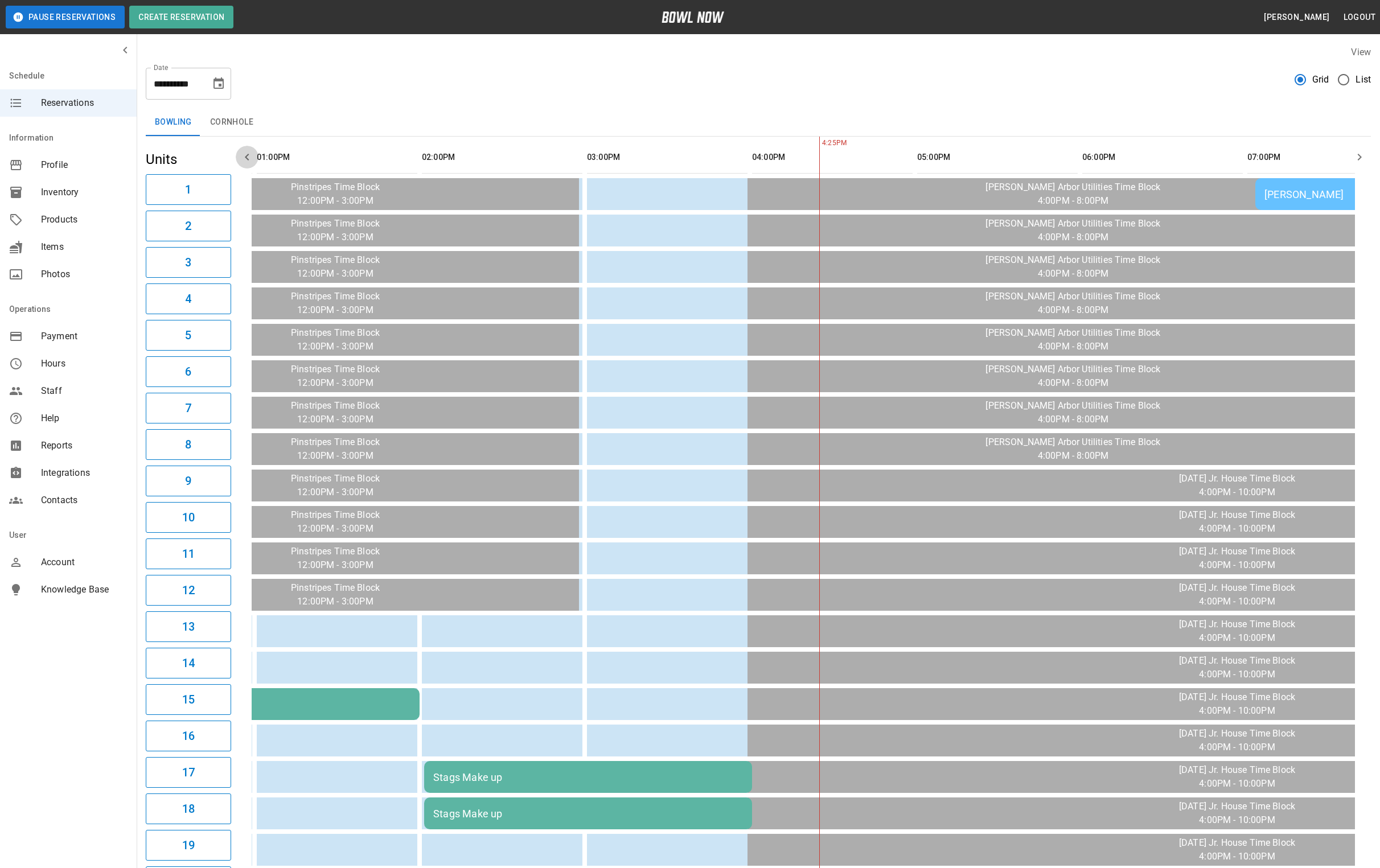
click at [244, 152] on icon "button" at bounding box center [247, 157] width 14 height 14
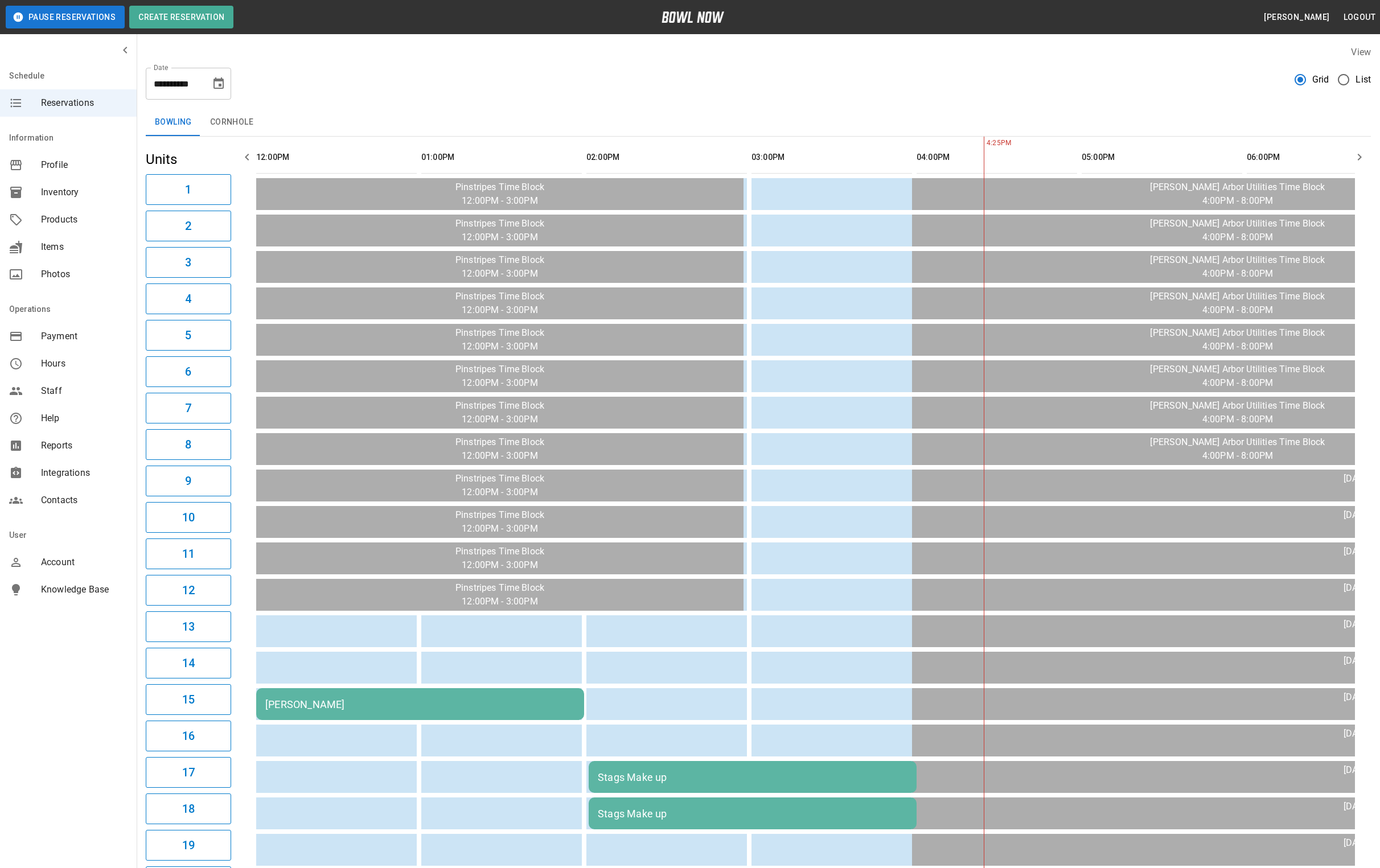
click at [244, 152] on icon "button" at bounding box center [247, 157] width 14 height 14
click at [1361, 156] on icon "button" at bounding box center [1359, 157] width 14 height 14
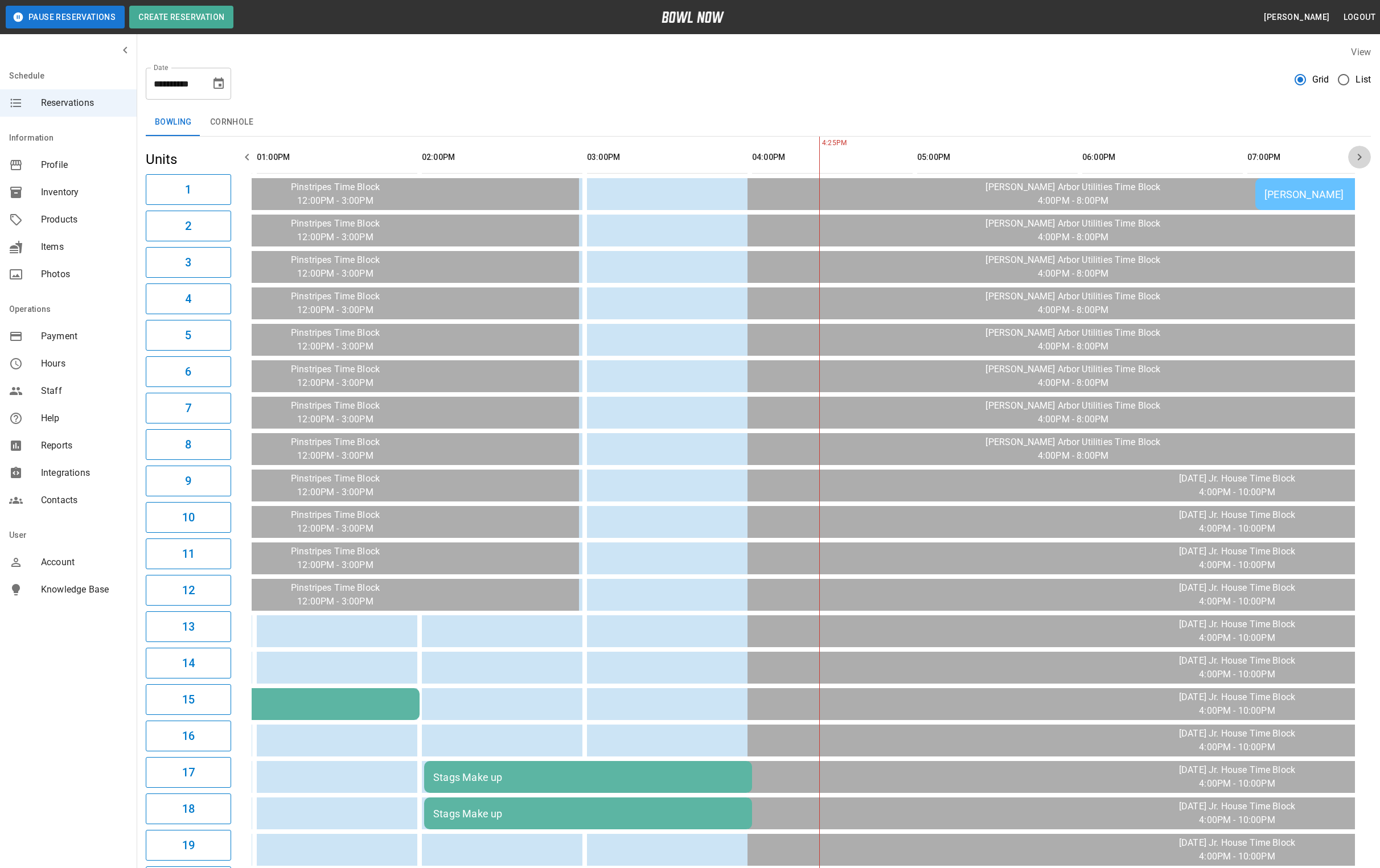
click at [1361, 156] on icon "button" at bounding box center [1359, 157] width 14 height 14
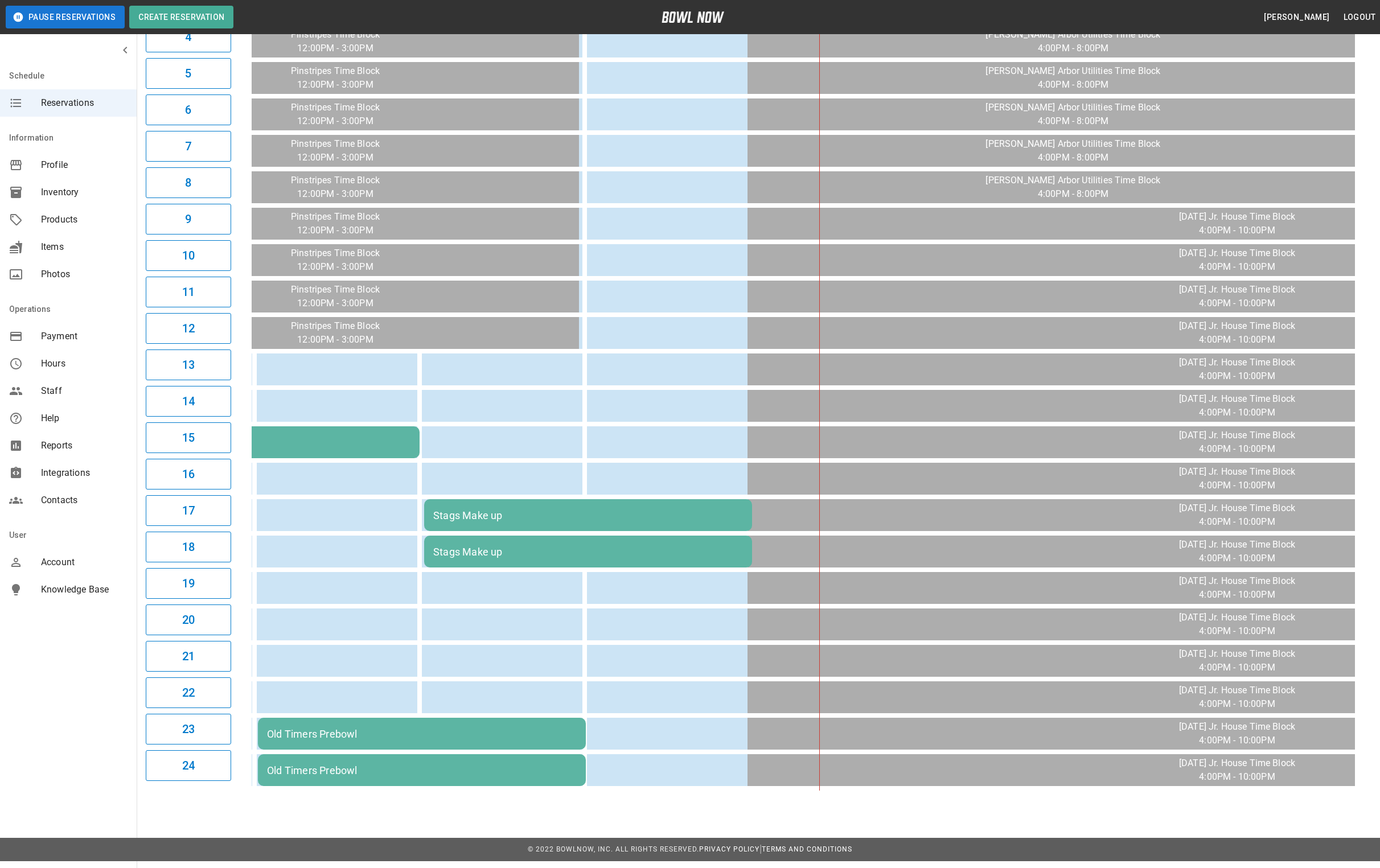
drag, startPoint x: 814, startPoint y: 795, endPoint x: 929, endPoint y: 791, distance: 115.1
click at [929, 791] on div "4:25PM Liam Kendall Coleman LaBarr Maggie. Pre bowl Maggie. Pre bowl Christophe…" at bounding box center [803, 332] width 1103 height 915
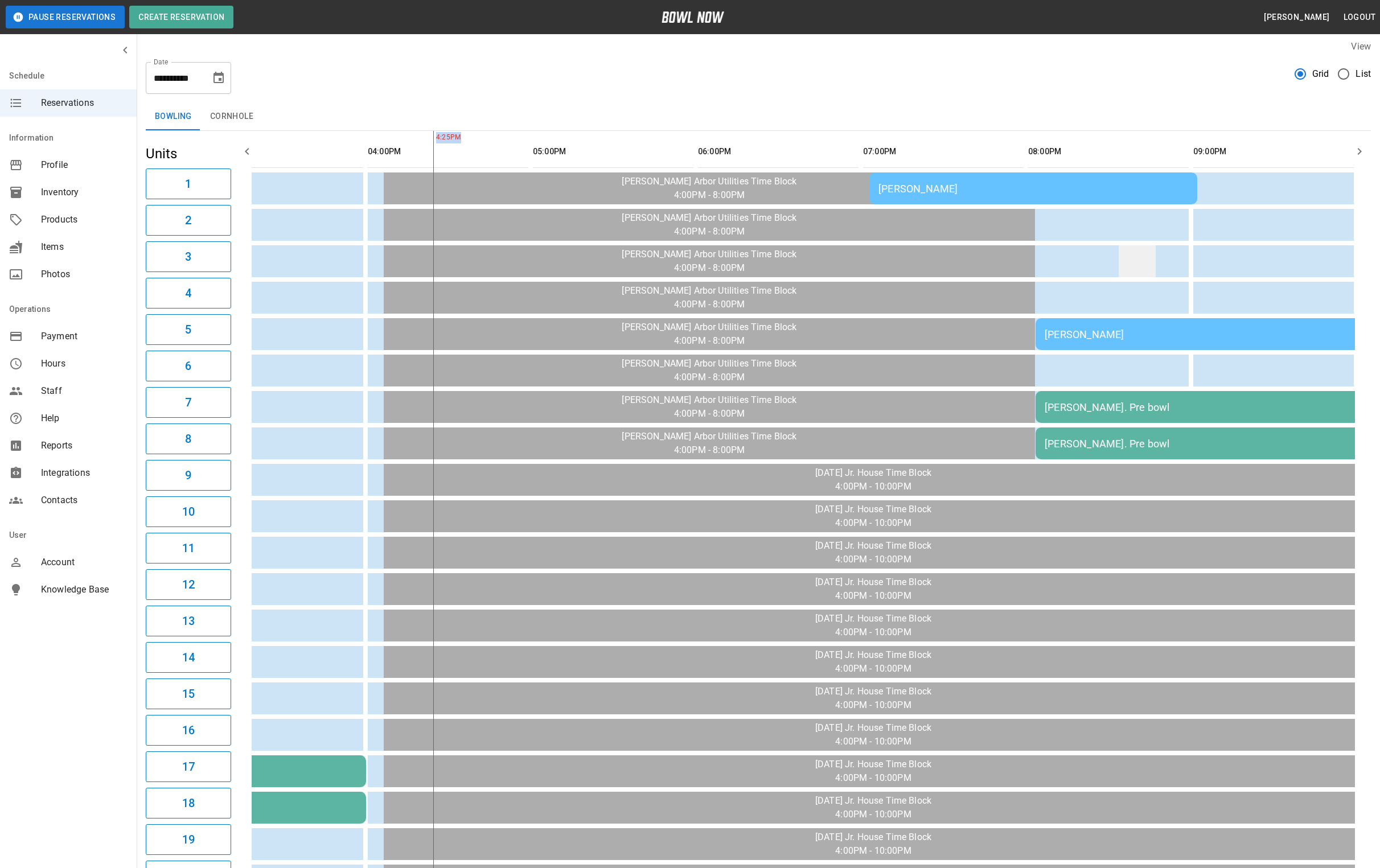
click at [1130, 268] on td "sticky table" at bounding box center [1137, 261] width 37 height 32
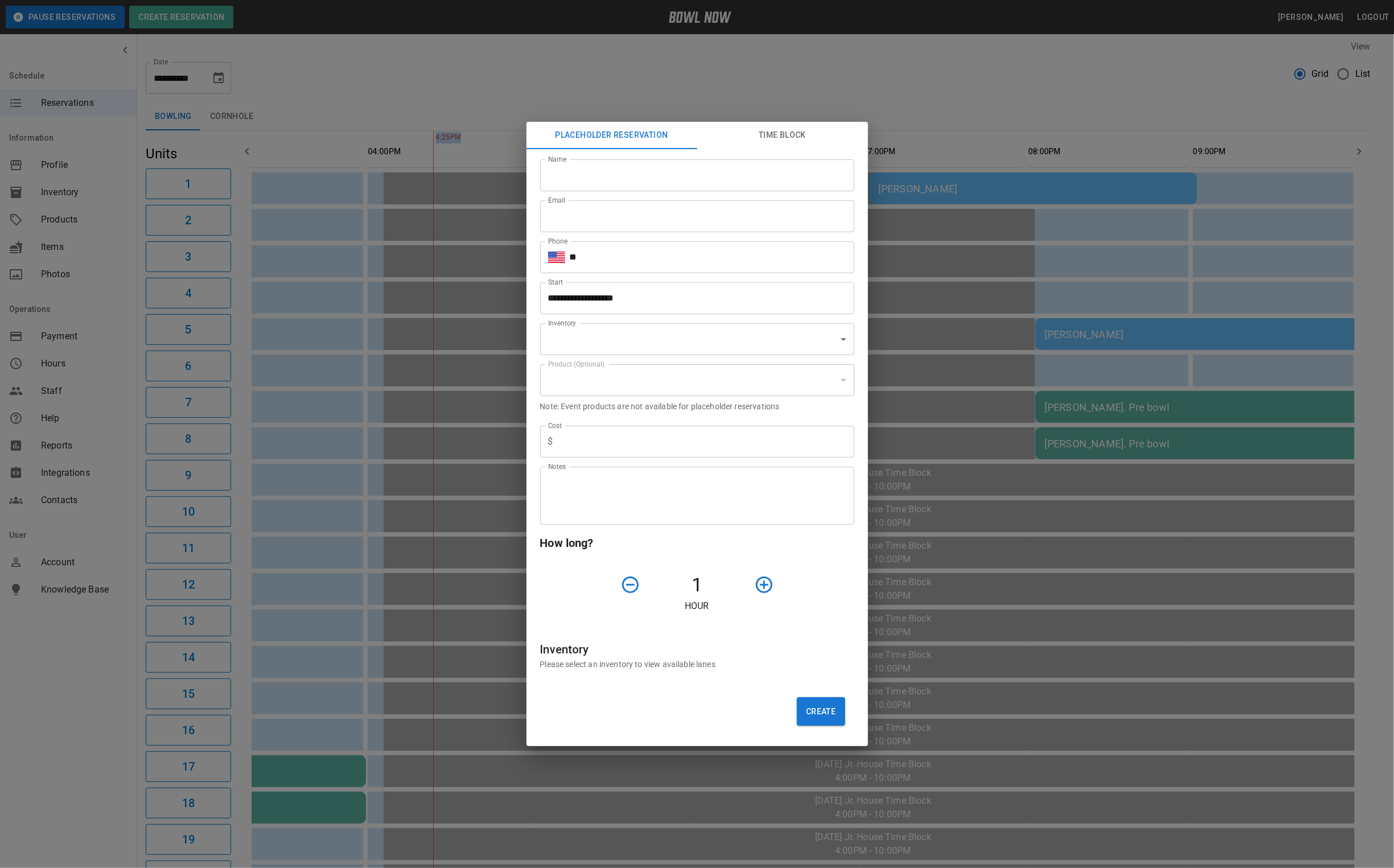
type input "**********"
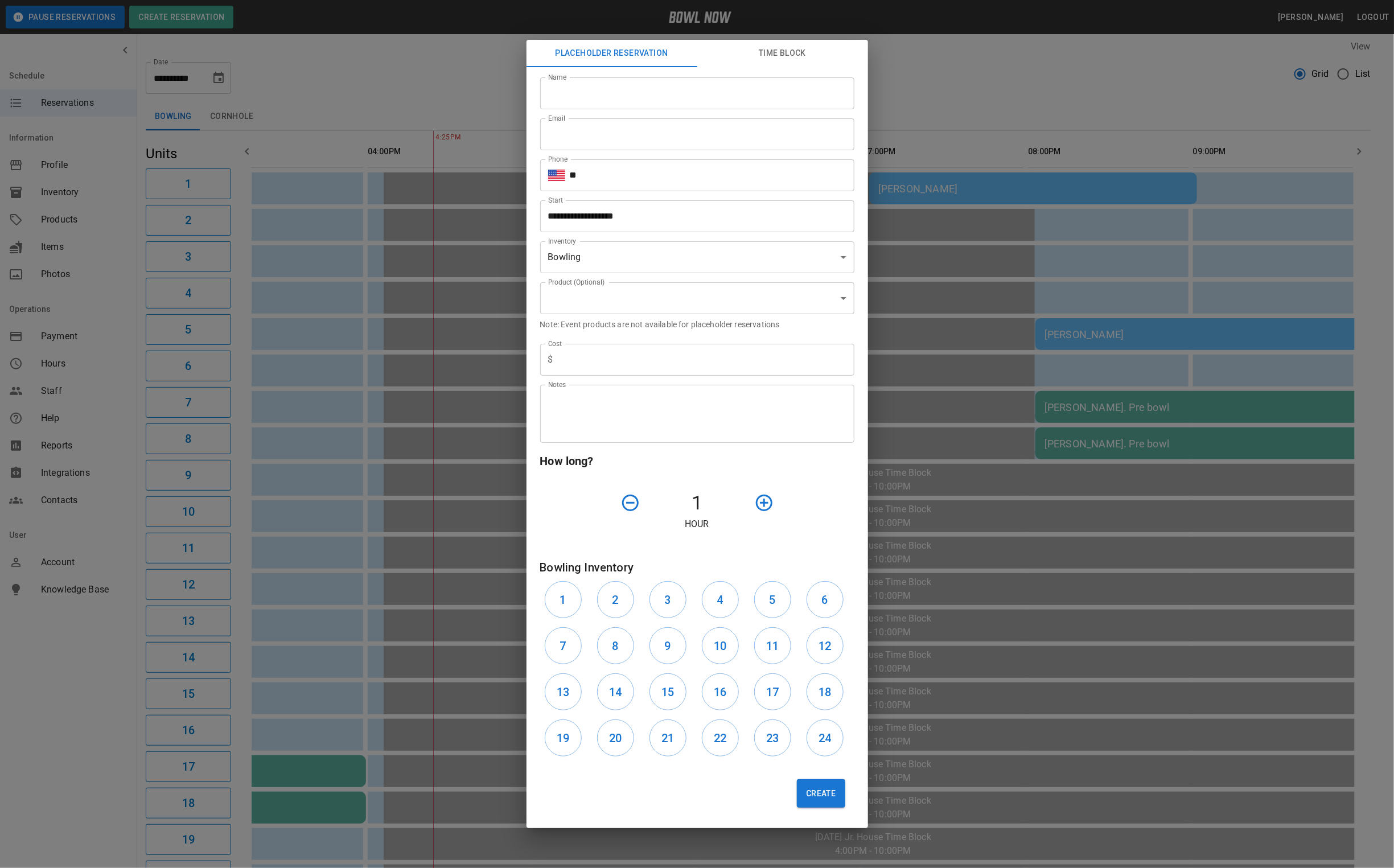
click at [1100, 84] on div "**********" at bounding box center [697, 434] width 1394 height 868
